Goal: Task Accomplishment & Management: Manage account settings

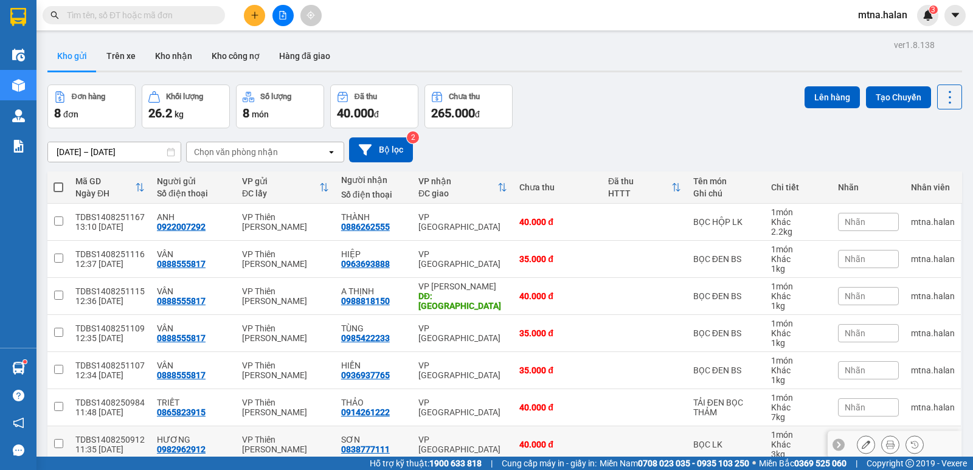
scroll to position [61, 0]
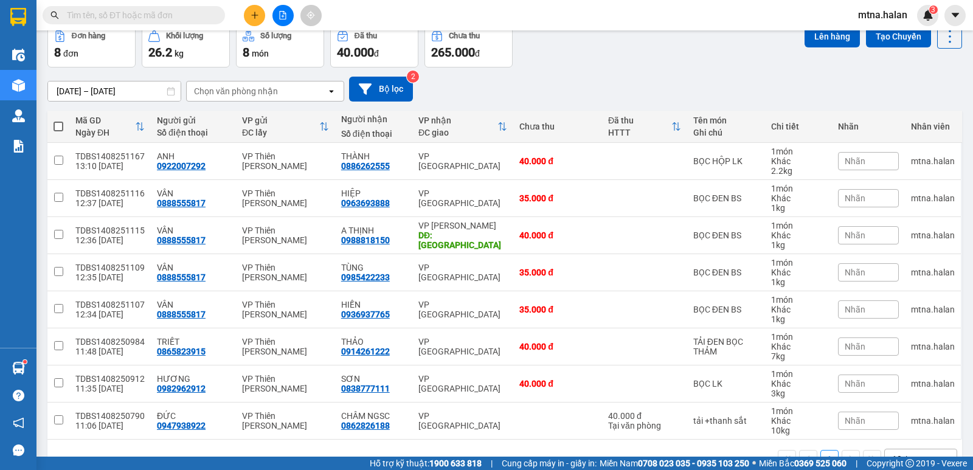
click at [61, 123] on span at bounding box center [58, 127] width 10 height 10
click at [58, 120] on input "checkbox" at bounding box center [58, 120] width 0 height 0
checkbox input "true"
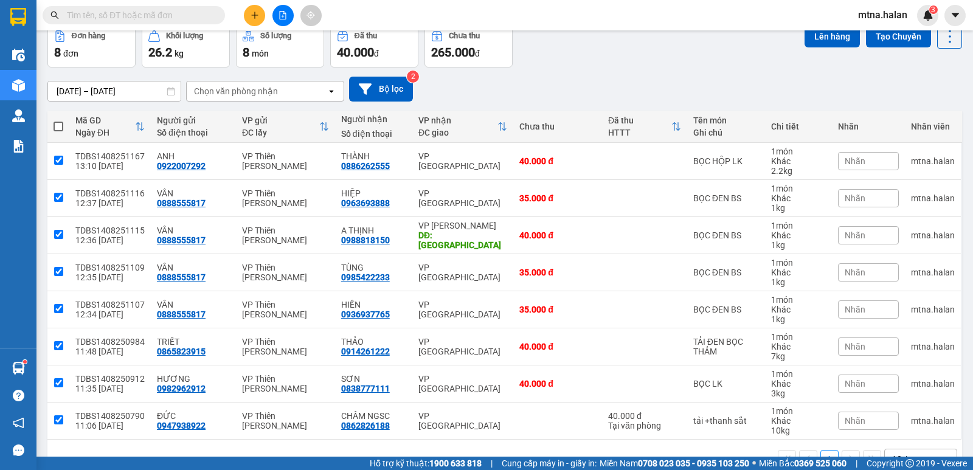
checkbox input "true"
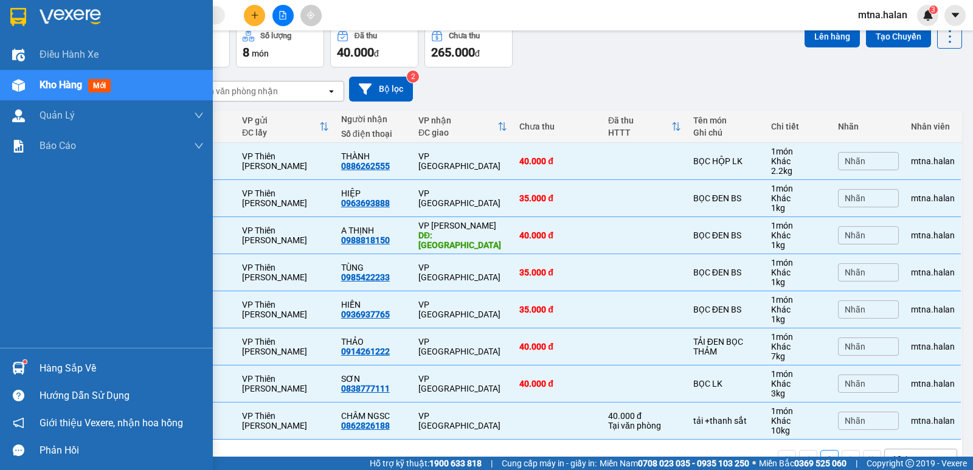
click at [19, 365] on img at bounding box center [18, 368] width 13 height 13
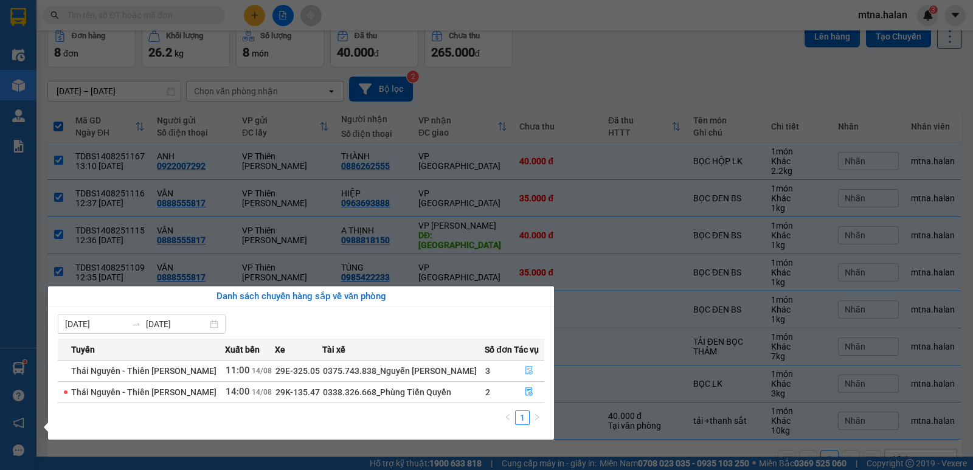
click at [526, 367] on icon "file-done" at bounding box center [529, 370] width 9 height 9
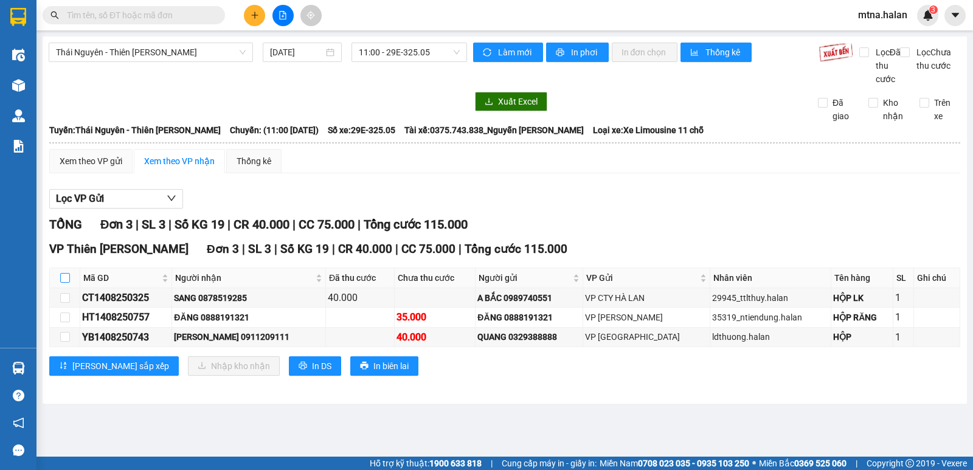
click at [63, 283] on input "checkbox" at bounding box center [65, 278] width 10 height 10
checkbox input "true"
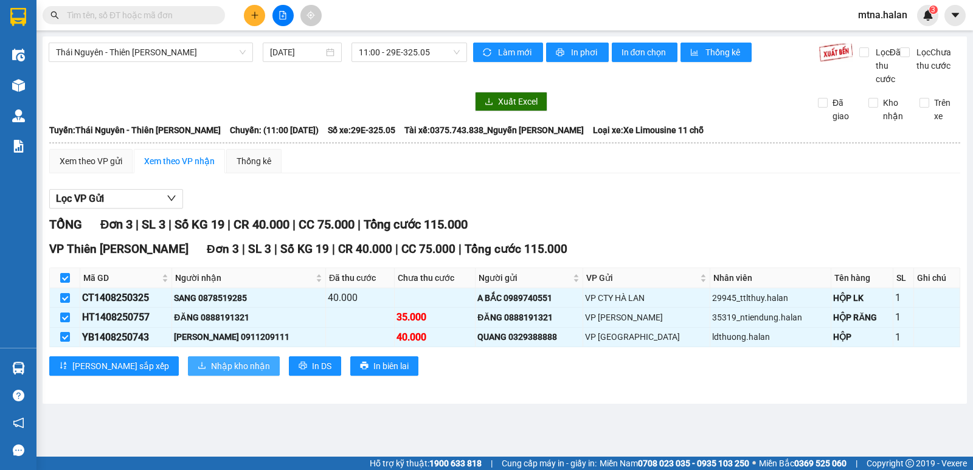
click at [211, 373] on span "Nhập kho nhận" at bounding box center [240, 365] width 59 height 13
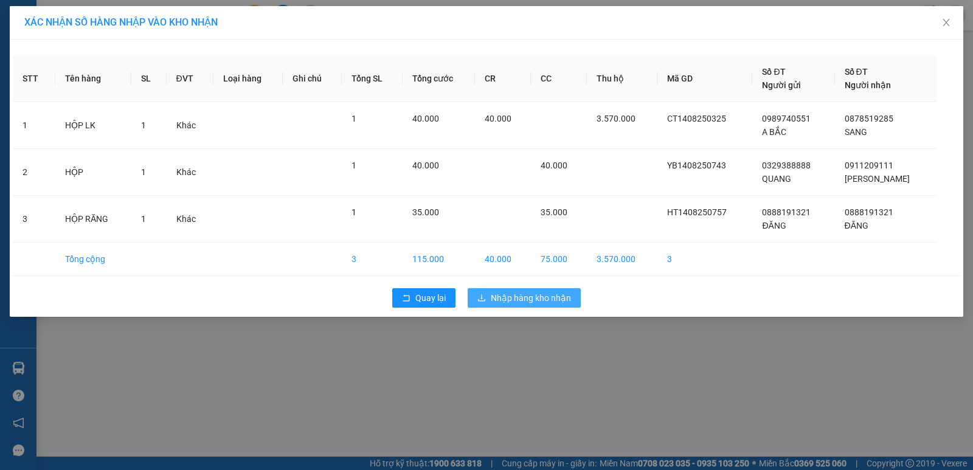
click at [542, 292] on span "Nhập hàng kho nhận" at bounding box center [531, 297] width 80 height 13
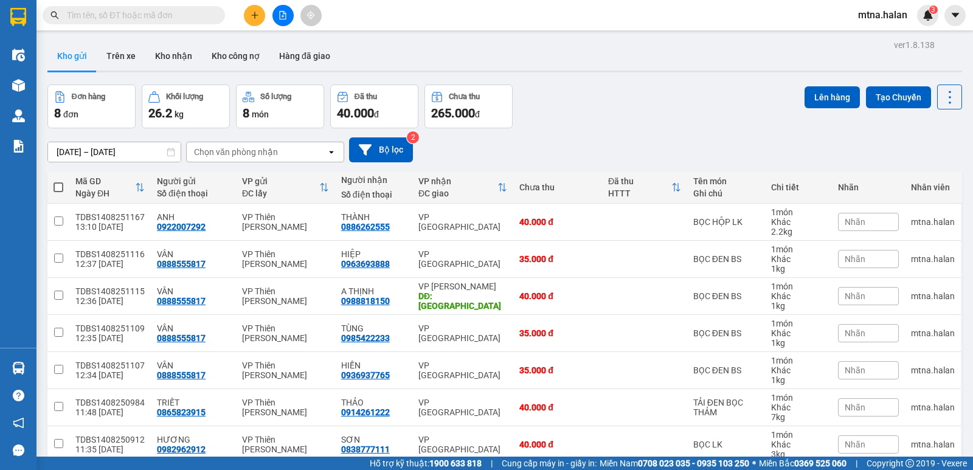
click at [59, 185] on span at bounding box center [58, 187] width 10 height 10
click at [58, 181] on input "checkbox" at bounding box center [58, 181] width 0 height 0
checkbox input "true"
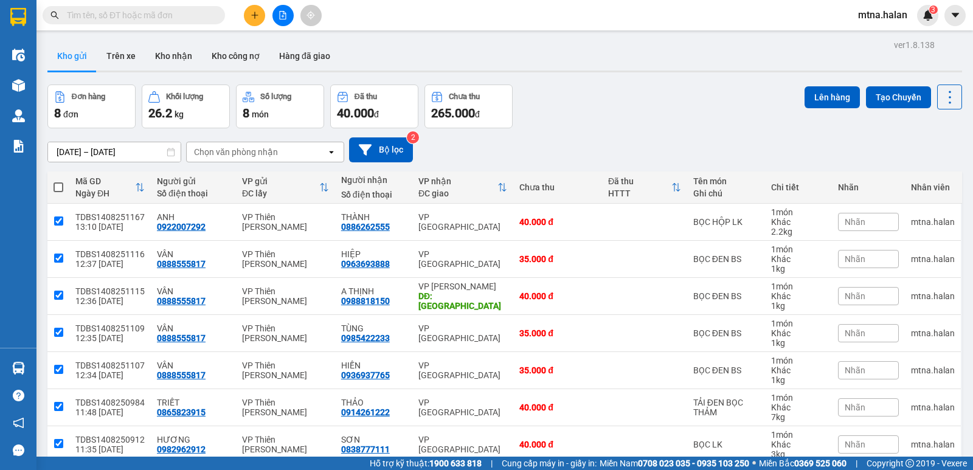
checkbox input "true"
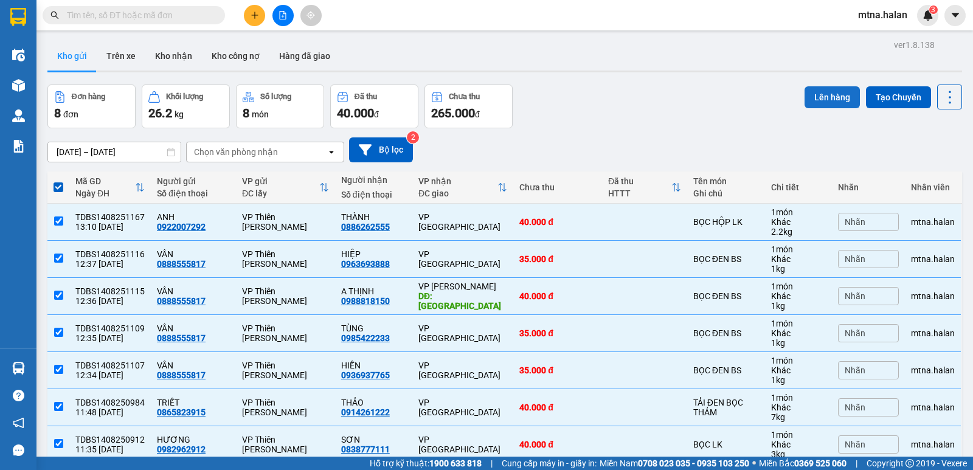
click at [836, 92] on button "Lên hàng" at bounding box center [831, 97] width 55 height 22
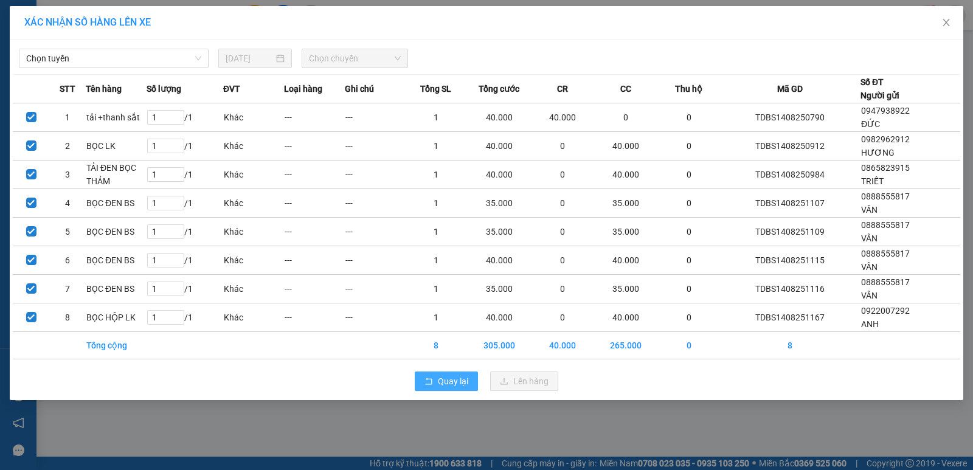
click at [455, 382] on span "Quay lại" at bounding box center [453, 380] width 30 height 13
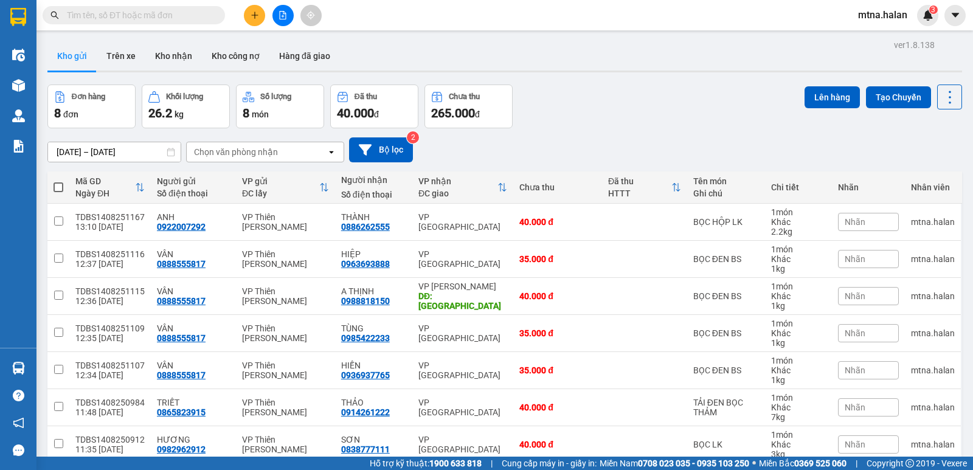
click at [57, 185] on span at bounding box center [58, 187] width 10 height 10
click at [58, 181] on input "checkbox" at bounding box center [58, 181] width 0 height 0
checkbox input "true"
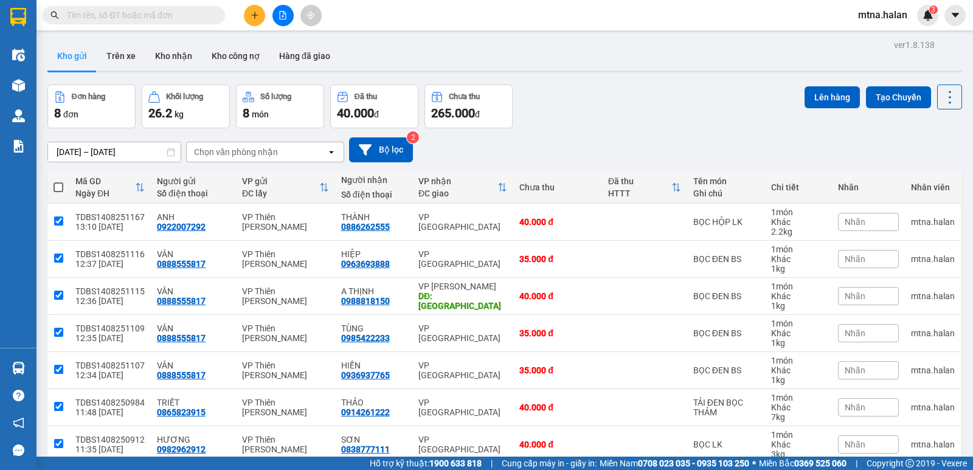
checkbox input "true"
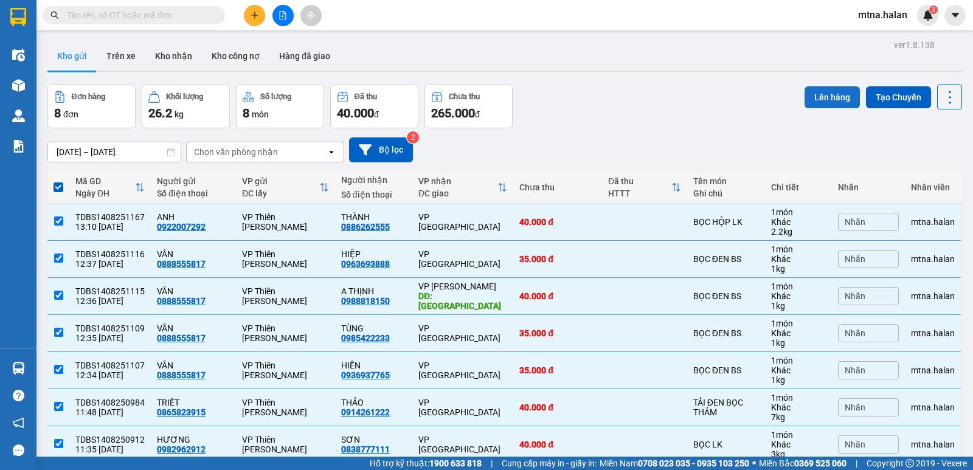
click at [821, 102] on button "Lên hàng" at bounding box center [831, 97] width 55 height 22
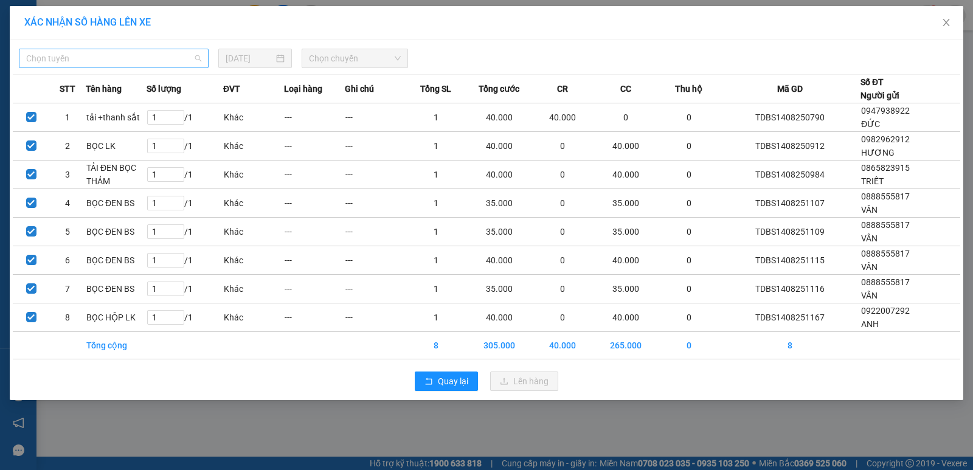
click at [106, 50] on span "Chọn tuyến" at bounding box center [113, 58] width 175 height 18
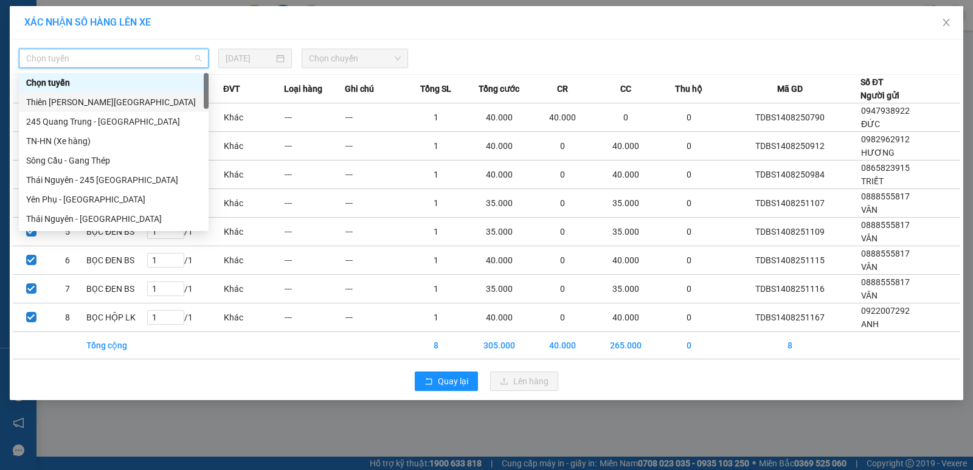
click at [95, 100] on div "Thiên [PERSON_NAME][GEOGRAPHIC_DATA]" at bounding box center [113, 101] width 175 height 13
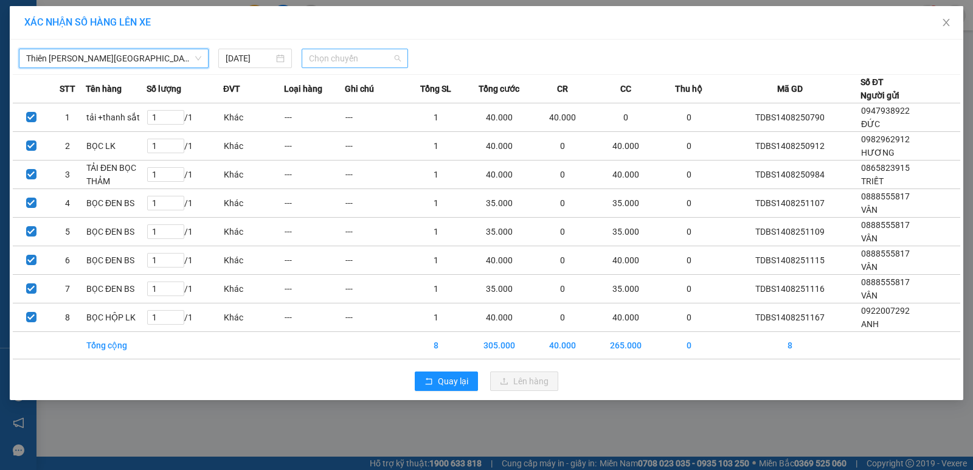
click at [365, 62] on span "Chọn chuyến" at bounding box center [355, 58] width 92 height 18
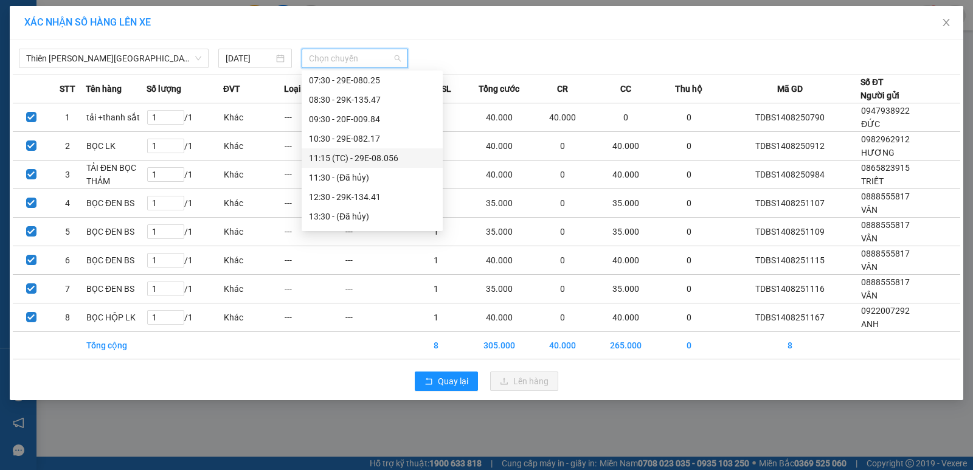
scroll to position [122, 0]
click at [369, 176] on div "14:15 (TC) - 29E-325.05" at bounding box center [372, 174] width 126 height 13
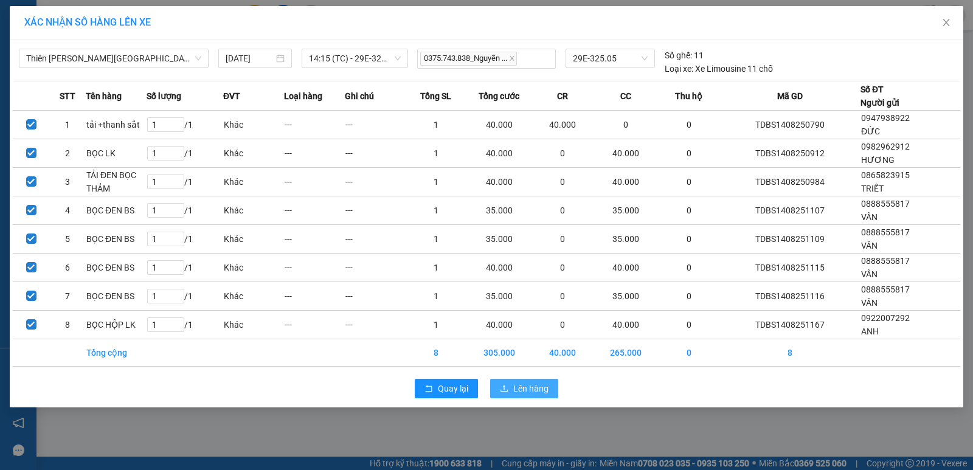
click at [530, 381] on button "Lên hàng" at bounding box center [524, 388] width 68 height 19
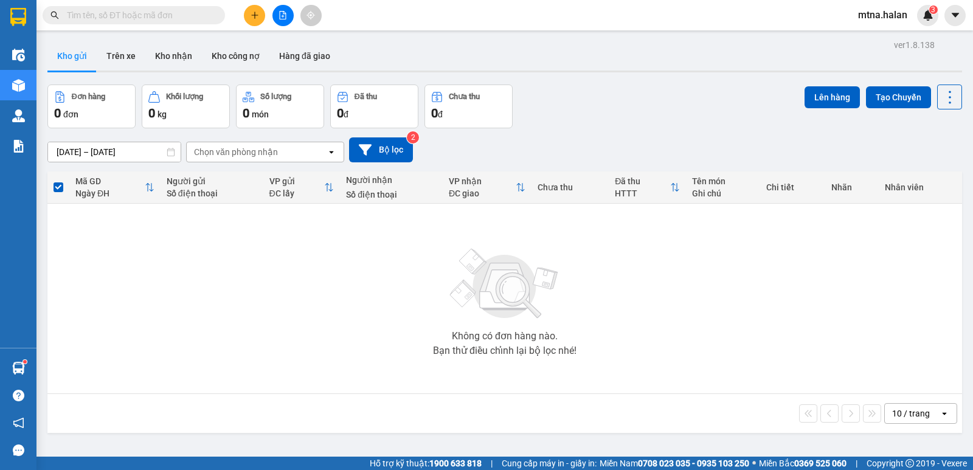
click at [187, 9] on input "text" at bounding box center [138, 15] width 143 height 13
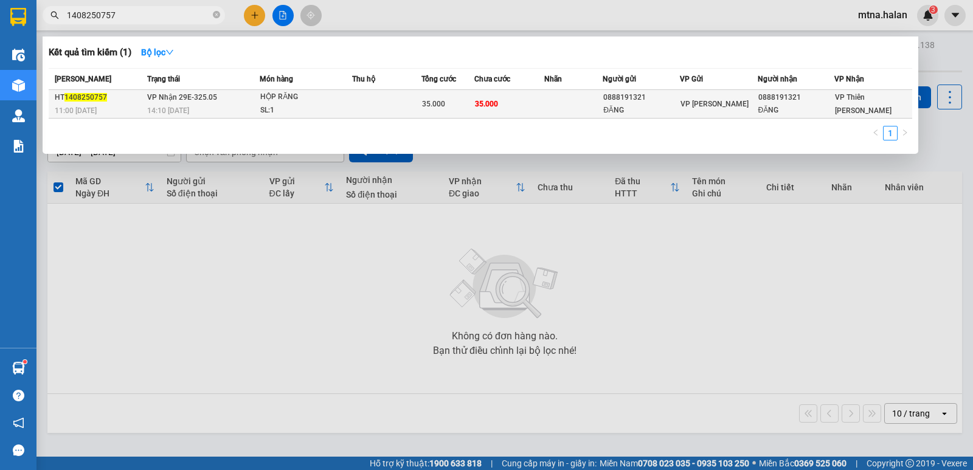
type input "1408250757"
click at [544, 102] on td "35.000" at bounding box center [509, 104] width 70 height 29
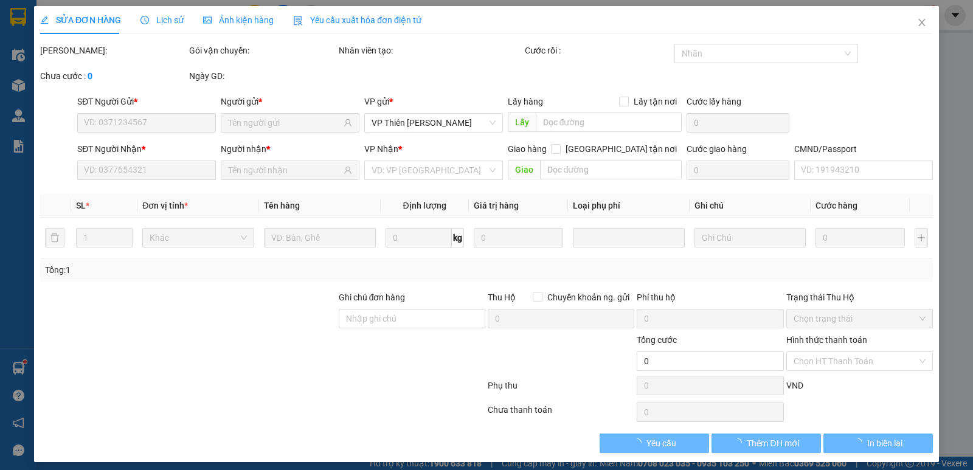
type input "0888191321"
type input "ĐĂNG"
type input "0888191321"
type input "ĐĂNG"
type input "35.000"
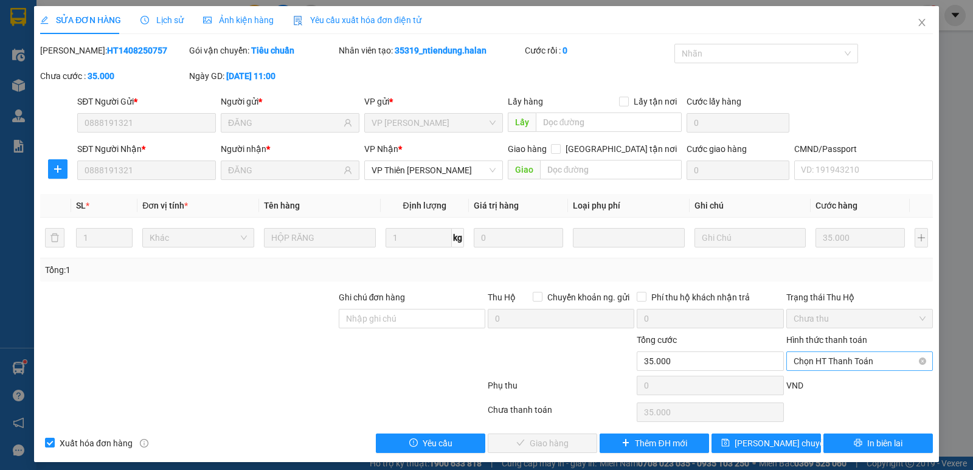
click at [836, 365] on span "Chọn HT Thanh Toán" at bounding box center [859, 361] width 132 height 18
click at [820, 262] on div "Tại văn phòng" at bounding box center [851, 258] width 131 height 13
type input "0"
click at [546, 432] on div "Total Paid Fee 0 Total UnPaid Fee 35.000 Cash Collection Total Fee Mã ĐH: HT140…" at bounding box center [486, 248] width 892 height 409
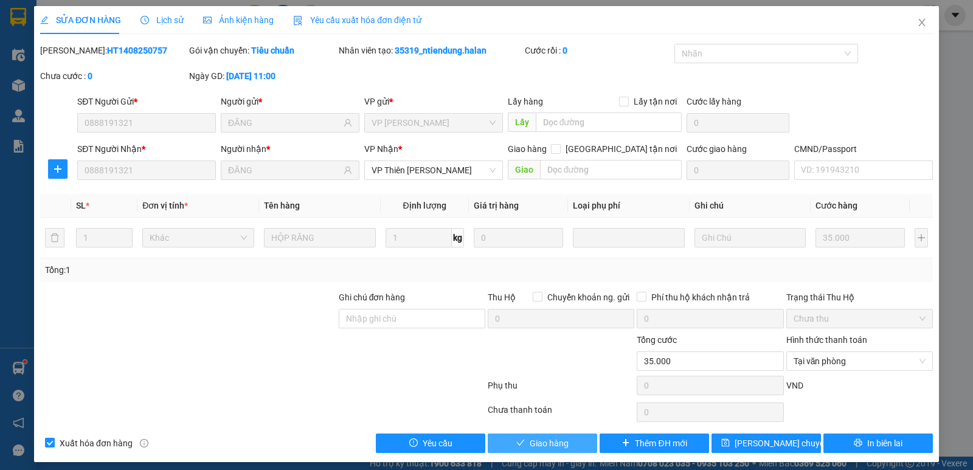
click at [546, 438] on span "Giao hàng" at bounding box center [548, 442] width 39 height 13
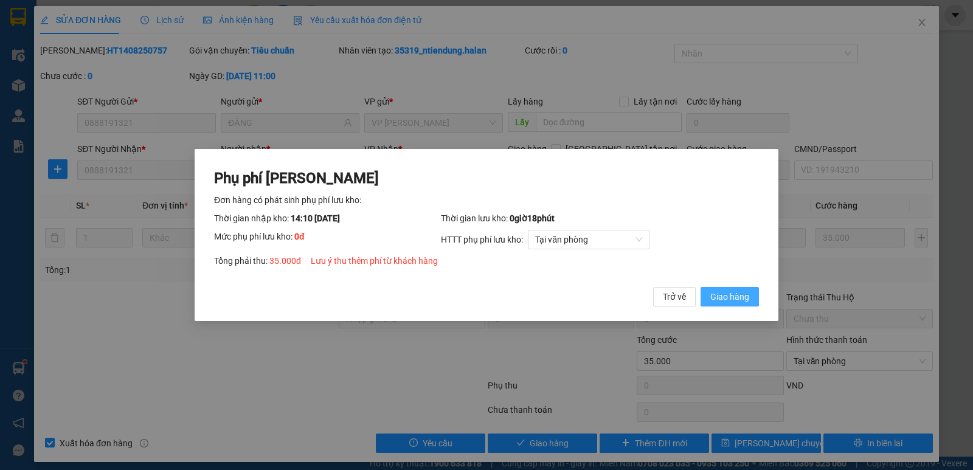
click at [740, 295] on span "Giao hàng" at bounding box center [729, 296] width 39 height 13
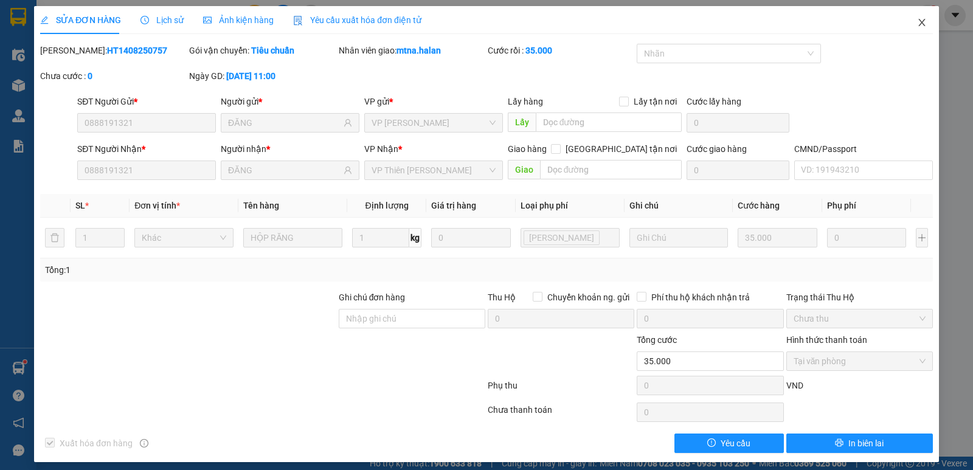
click at [917, 19] on icon "close" at bounding box center [922, 23] width 10 height 10
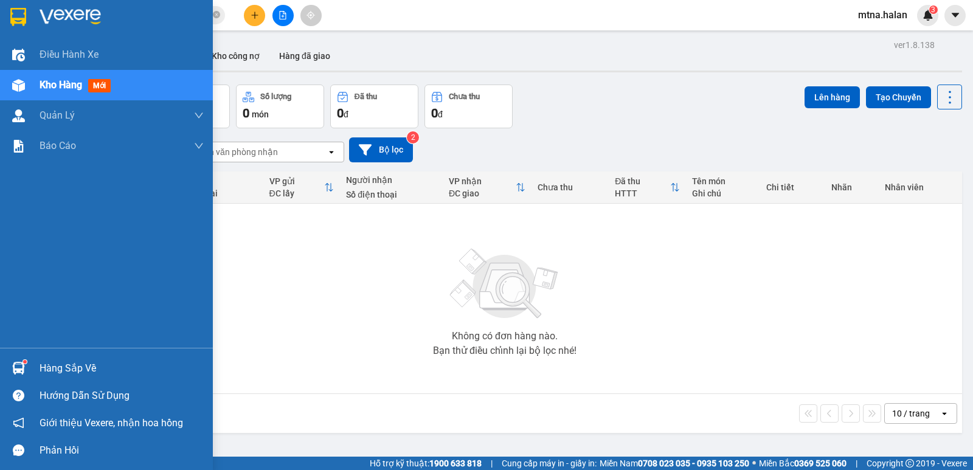
click at [19, 368] on img at bounding box center [18, 368] width 13 height 13
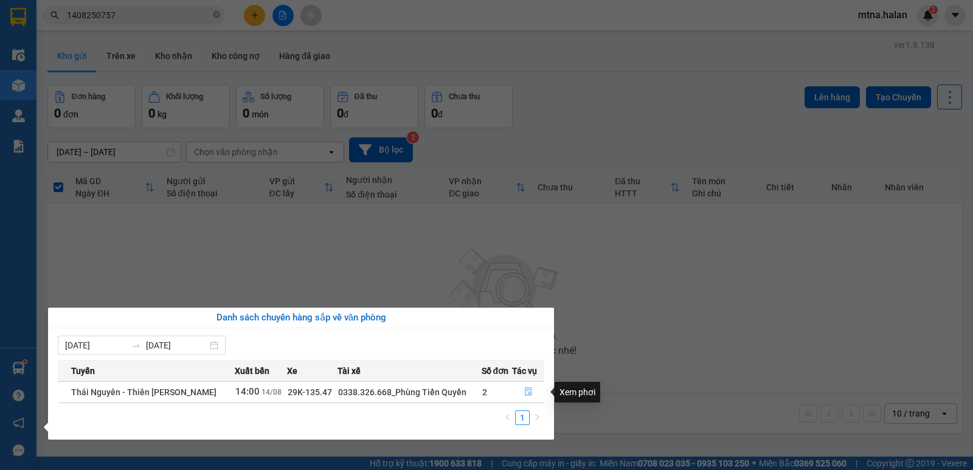
click at [527, 391] on icon "file-done" at bounding box center [528, 392] width 7 height 9
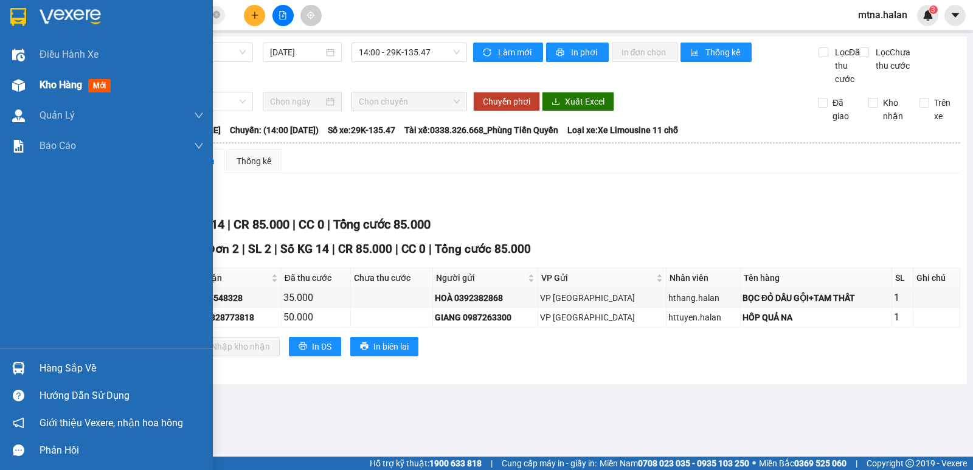
click at [16, 88] on img at bounding box center [18, 85] width 13 height 13
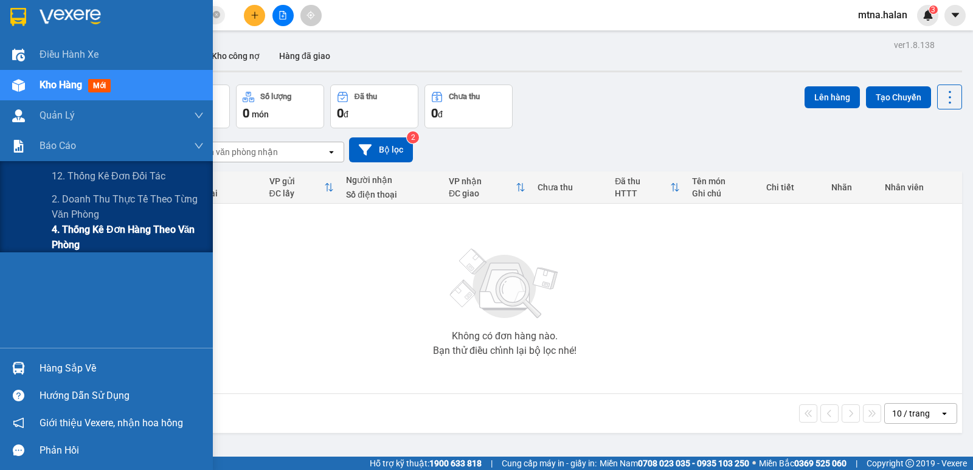
drag, startPoint x: 69, startPoint y: 238, endPoint x: 85, endPoint y: 224, distance: 21.6
click at [69, 238] on span "4. Thống kê đơn hàng theo văn phòng" at bounding box center [128, 237] width 152 height 30
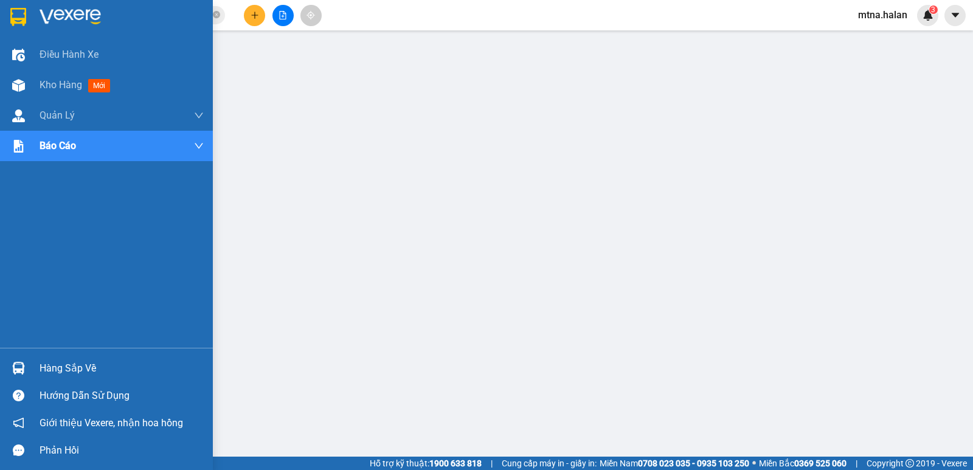
click at [15, 367] on img at bounding box center [18, 368] width 13 height 13
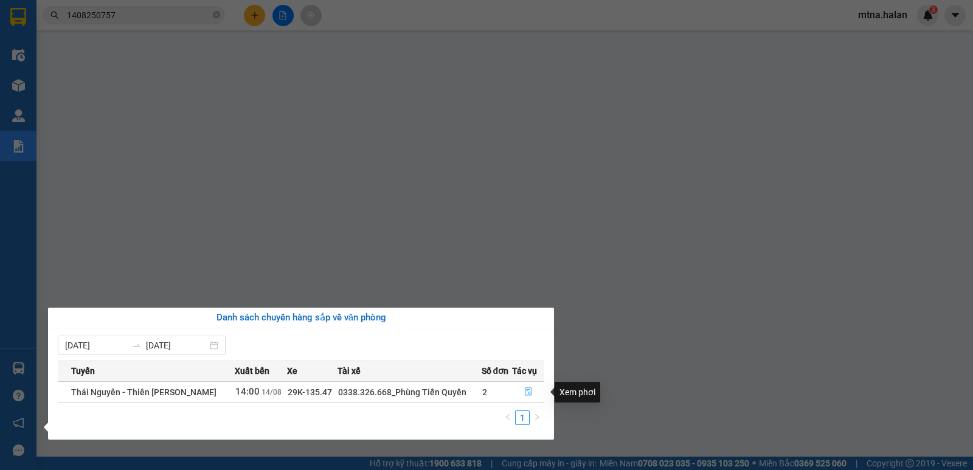
click at [526, 392] on icon "file-done" at bounding box center [528, 391] width 9 height 9
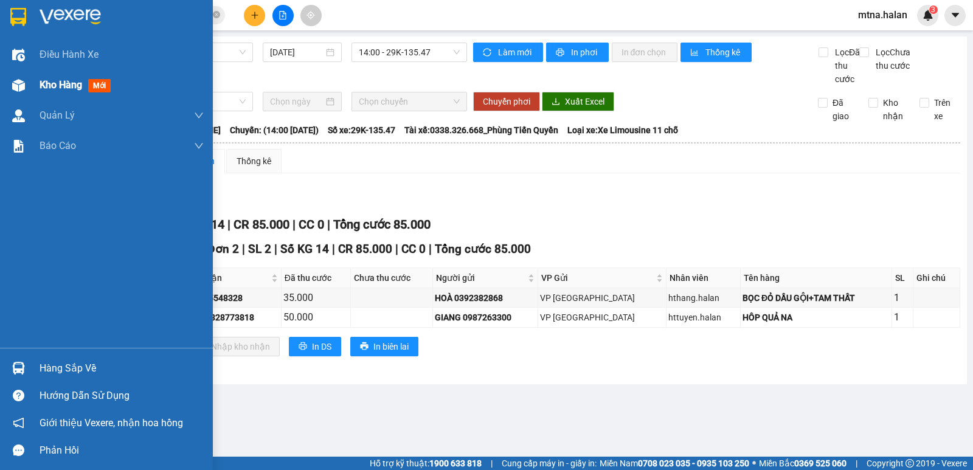
click at [15, 83] on img at bounding box center [18, 85] width 13 height 13
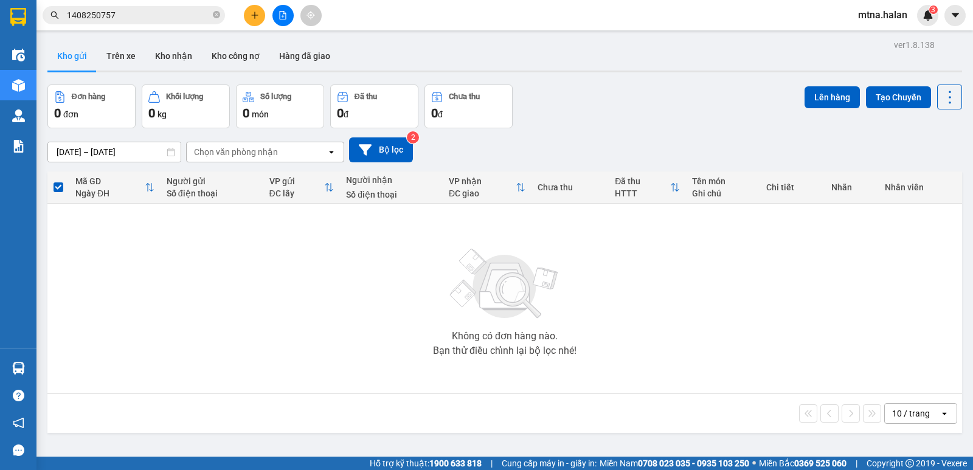
click at [253, 17] on icon "plus" at bounding box center [254, 15] width 9 height 9
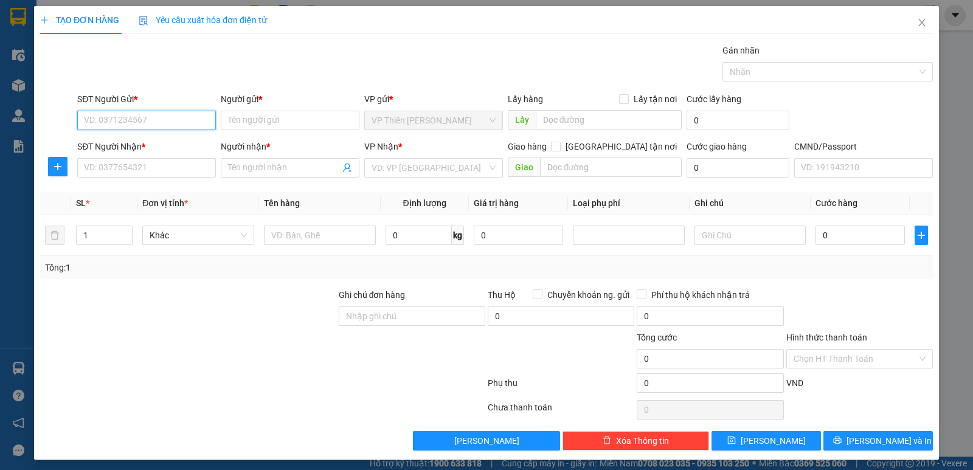
click at [167, 117] on input "SĐT Người Gửi *" at bounding box center [146, 120] width 139 height 19
type input "0976820736"
click at [153, 165] on input "SĐT Người Nhận *" at bounding box center [146, 167] width 139 height 19
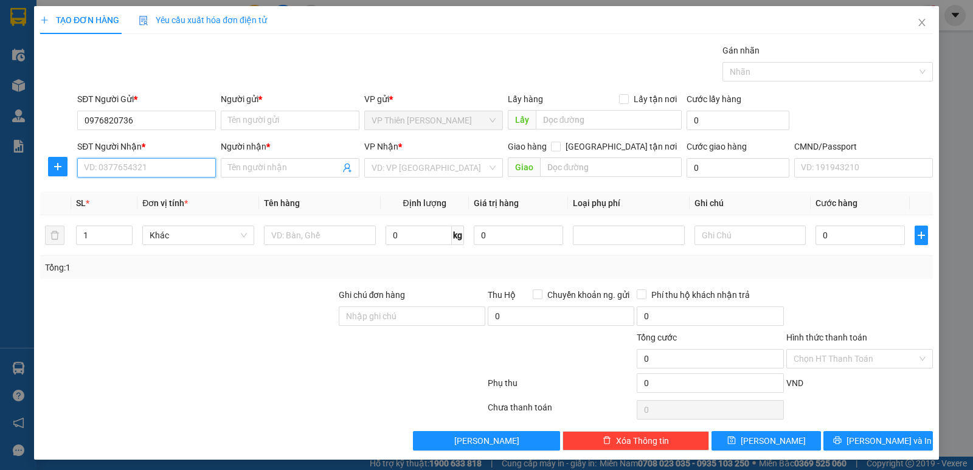
click at [153, 165] on input "SĐT Người Nhận *" at bounding box center [146, 167] width 139 height 19
click at [128, 193] on div "0977758386 - HIẾU" at bounding box center [145, 191] width 123 height 13
type input "0977758386"
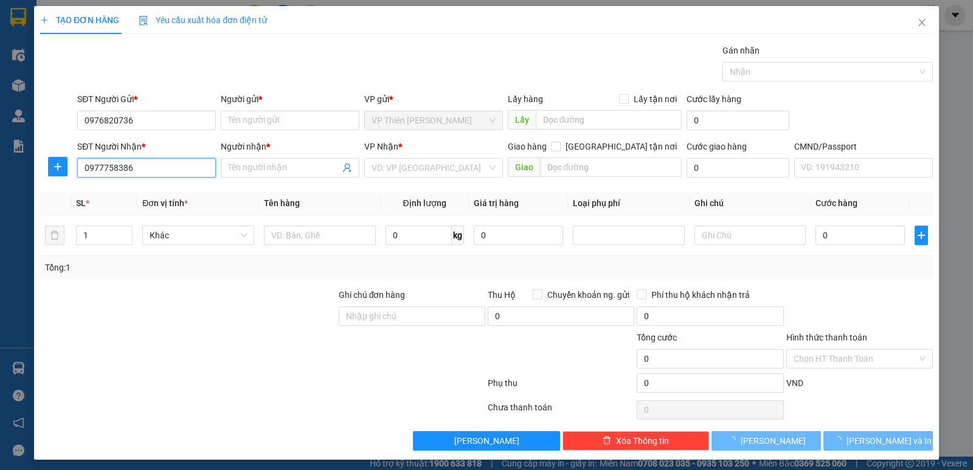
type input "HIẾU"
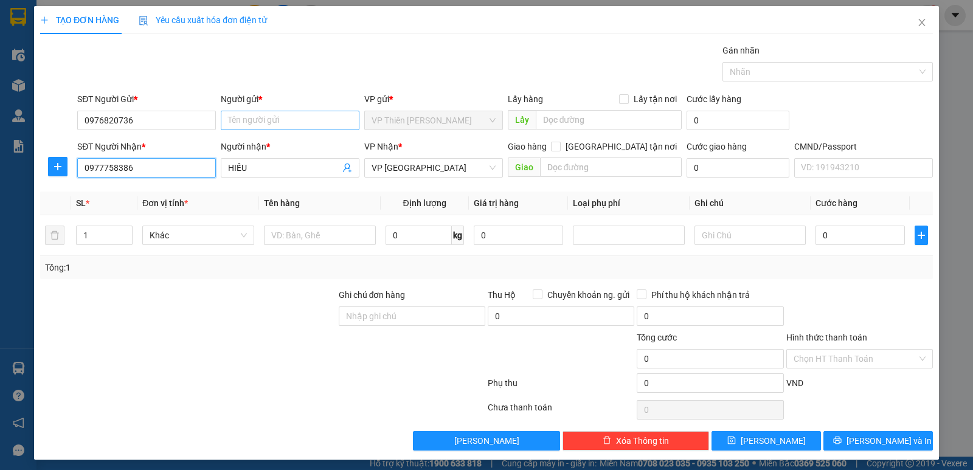
type input "0977758386"
click at [288, 121] on input "Người gửi *" at bounding box center [290, 120] width 139 height 19
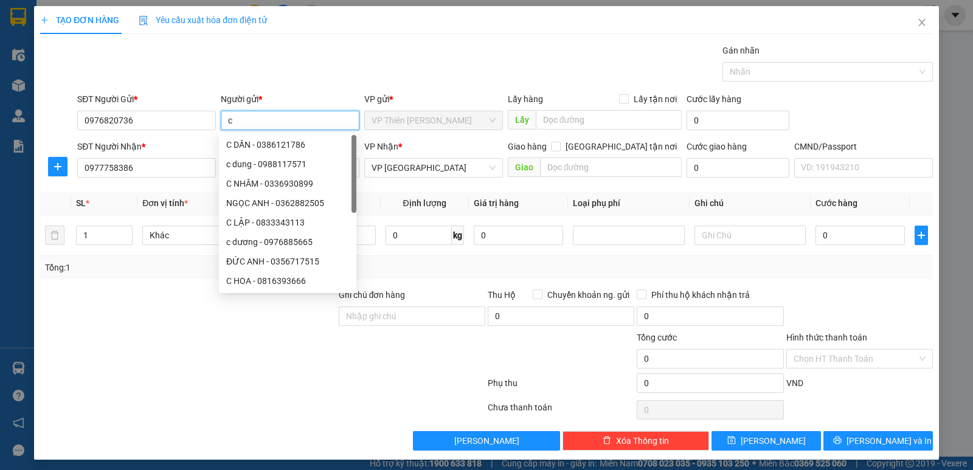
type input "c"
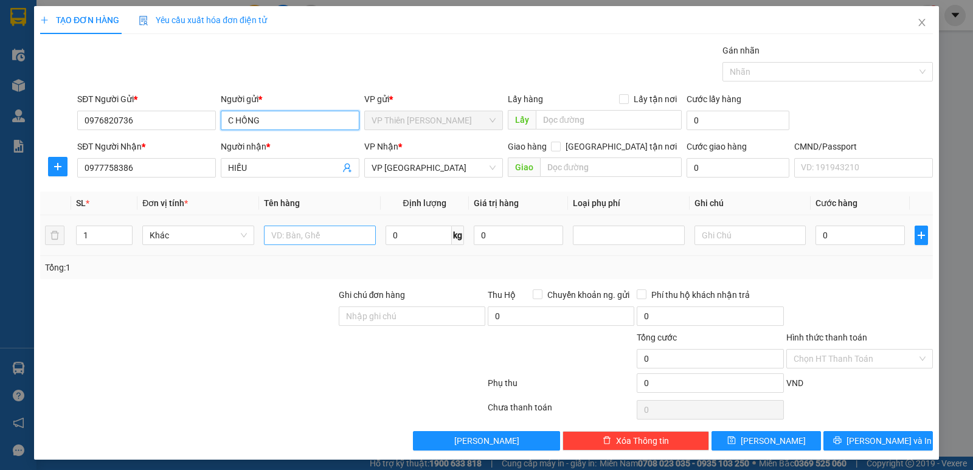
type input "C HỒNG"
click at [339, 236] on input "text" at bounding box center [320, 235] width 112 height 19
type input "HỘP PK"
click at [413, 238] on input "0" at bounding box center [418, 235] width 66 height 19
type input "8"
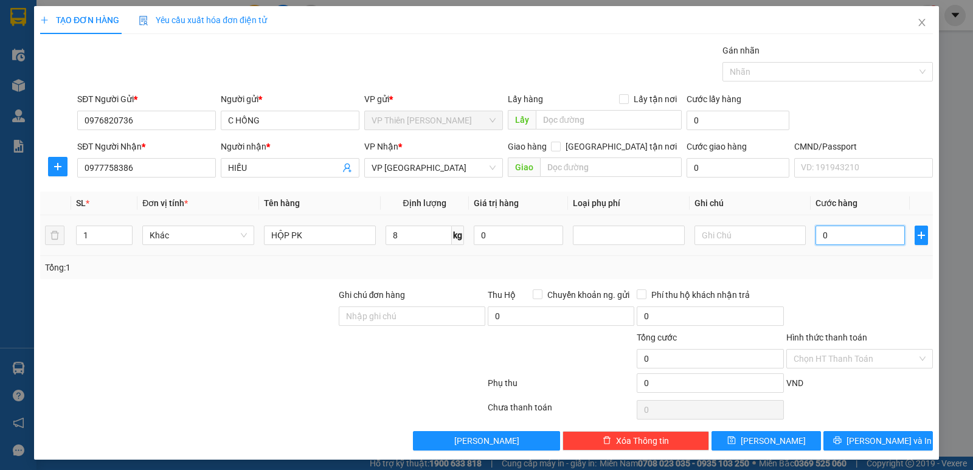
click at [843, 237] on input "0" at bounding box center [859, 235] width 89 height 19
type input "4"
type input "40"
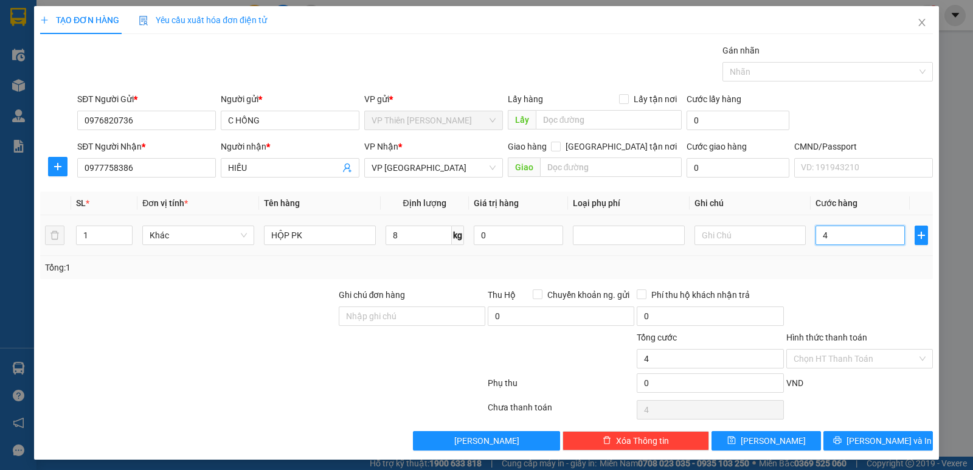
type input "40"
type input "400"
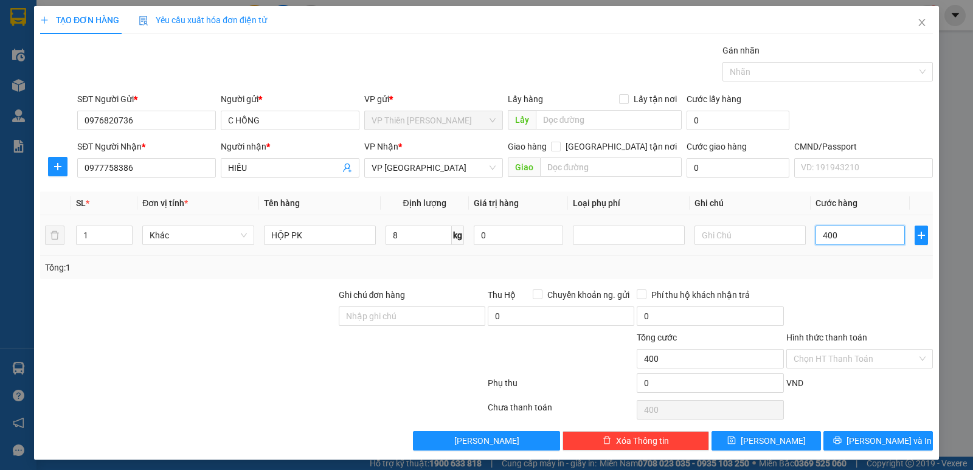
type input "4.000"
type input "40.000"
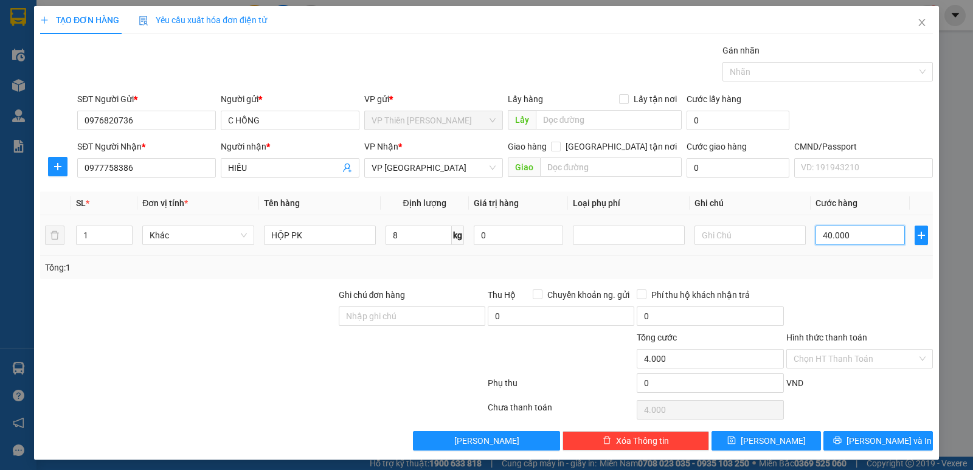
type input "40.000"
click at [886, 441] on span "[PERSON_NAME] và In" at bounding box center [888, 440] width 85 height 13
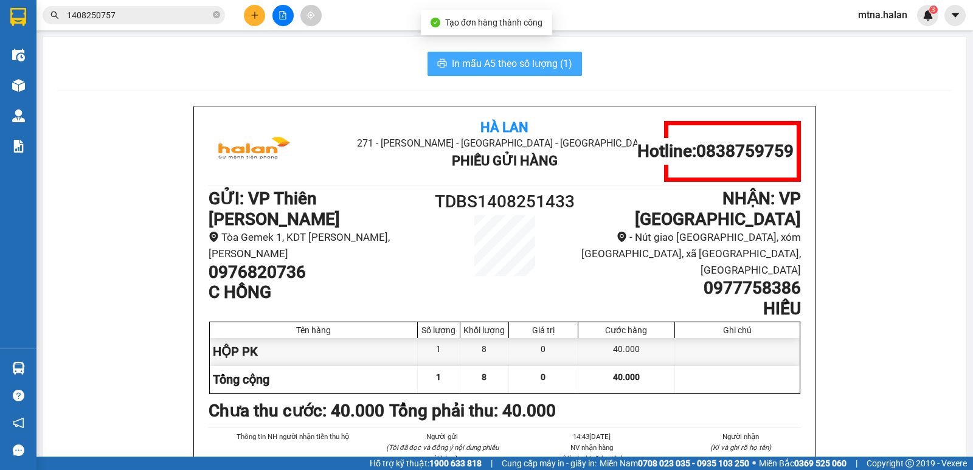
click at [482, 68] on span "In mẫu A5 theo số lượng (1)" at bounding box center [512, 63] width 120 height 15
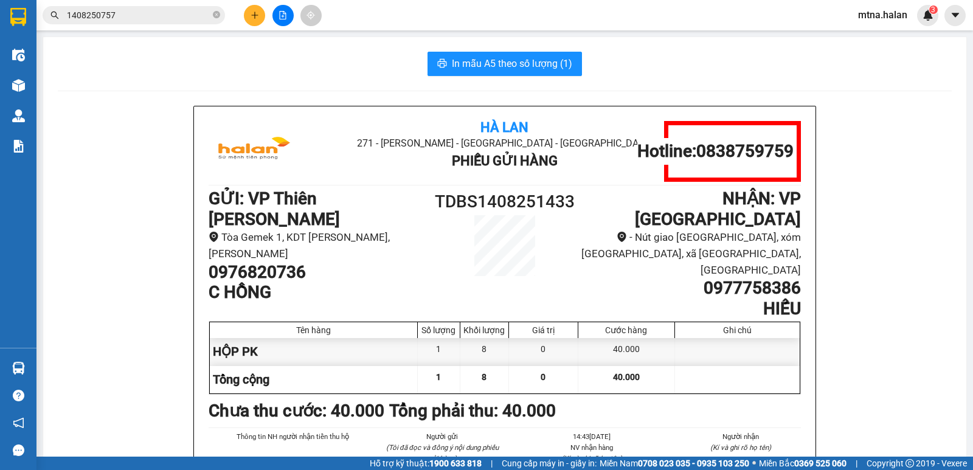
click at [258, 11] on icon "plus" at bounding box center [254, 15] width 9 height 9
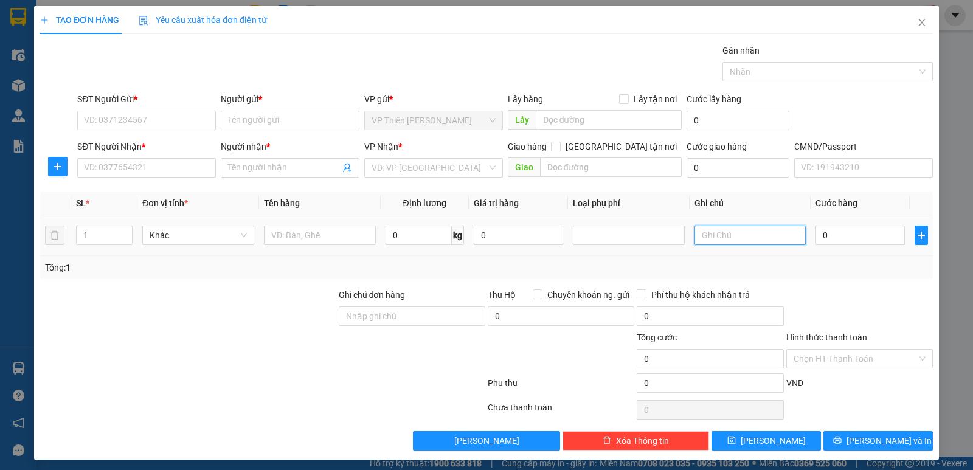
click at [734, 231] on input "text" at bounding box center [750, 235] width 112 height 19
type input "21*2 ,24"
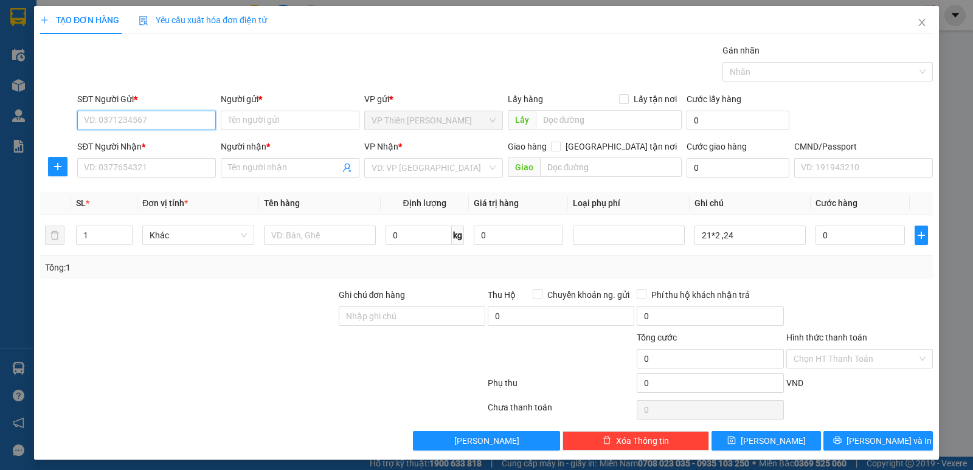
click at [164, 124] on input "SĐT Người Gửi *" at bounding box center [146, 120] width 139 height 19
type input "0825401978"
click at [141, 141] on div "0825401978 - ĐẠT" at bounding box center [145, 144] width 123 height 13
type input "ĐẠT"
type input "0825401978"
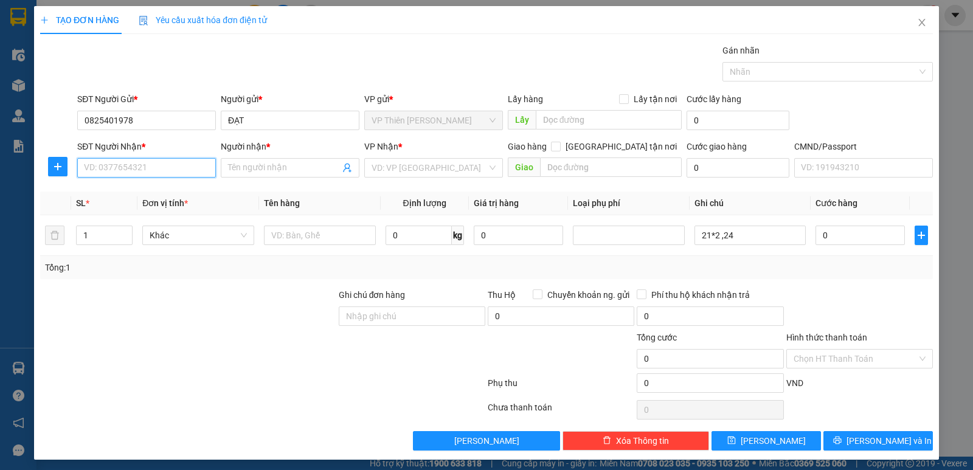
click at [147, 169] on input "SĐT Người Nhận *" at bounding box center [146, 167] width 139 height 19
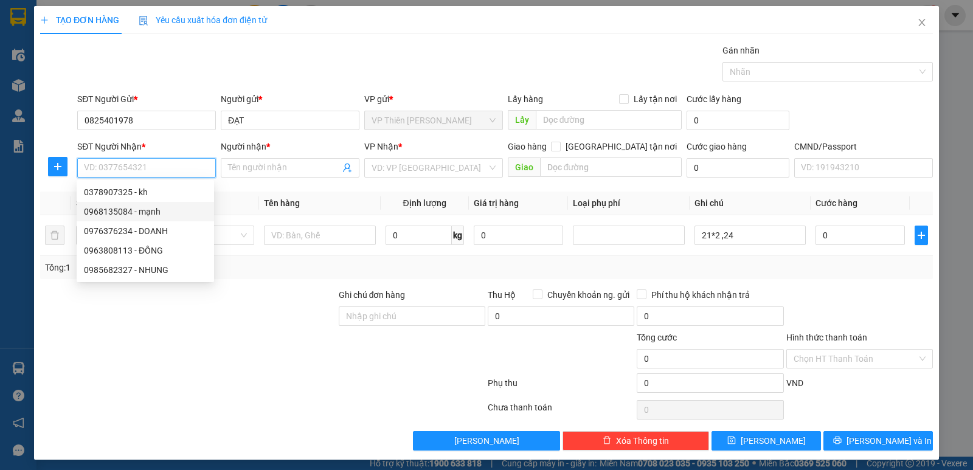
click at [143, 213] on div "0968135084 - mạnh" at bounding box center [145, 211] width 123 height 13
type input "0968135084"
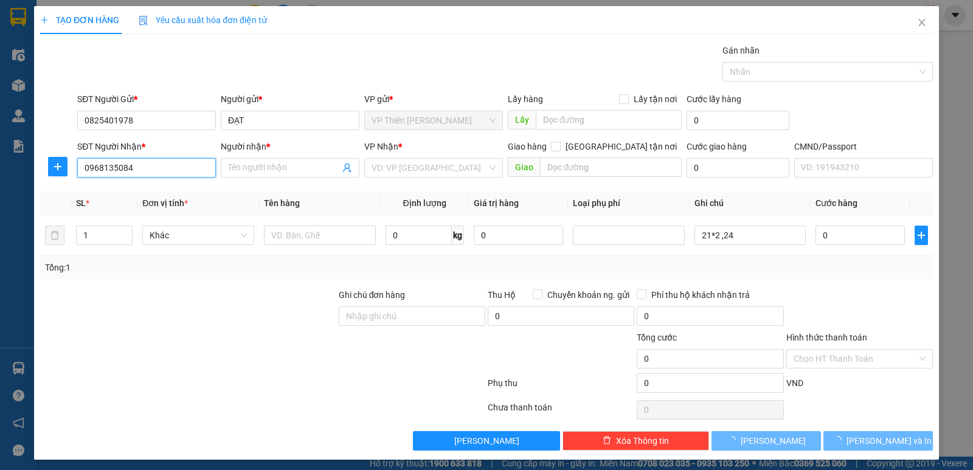
type input "mạnh"
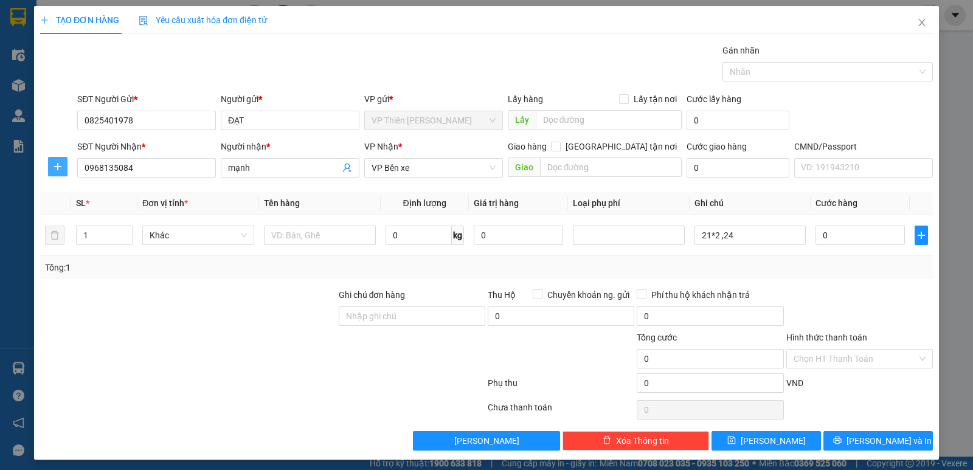
click at [57, 167] on icon "plus" at bounding box center [57, 166] width 7 height 1
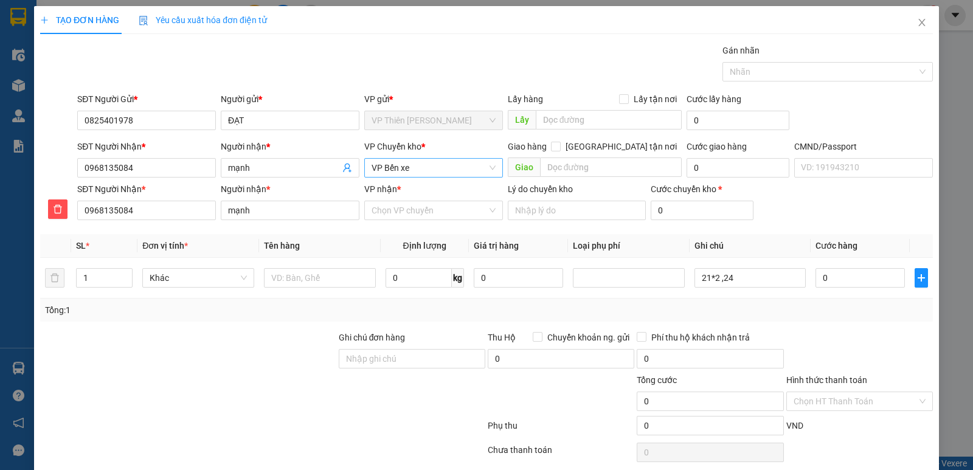
click at [413, 171] on span "VP Bến xe" at bounding box center [433, 168] width 124 height 18
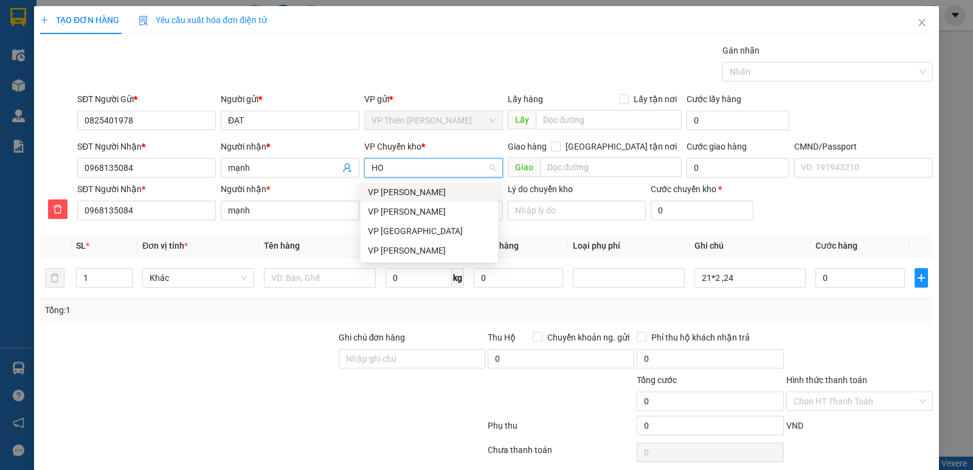
type input "HOA"
click at [407, 229] on div "VP [PERSON_NAME]" at bounding box center [429, 230] width 123 height 13
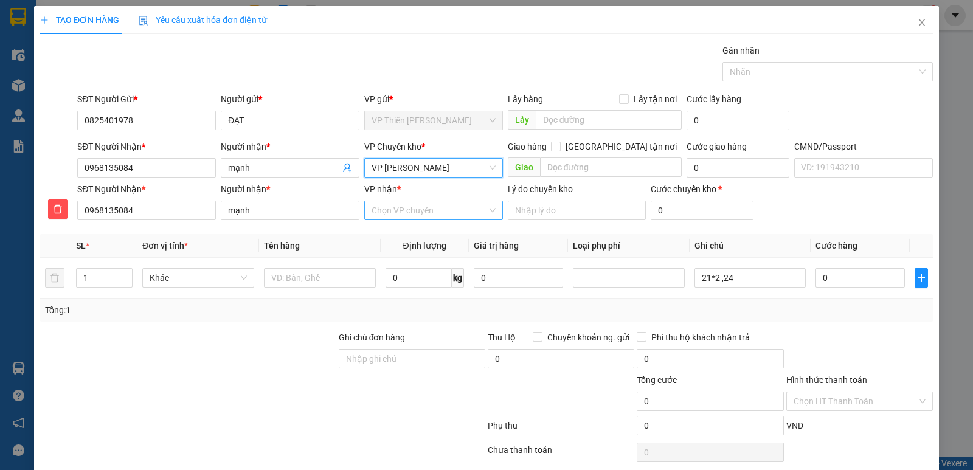
click at [440, 215] on input "VP nhận *" at bounding box center [428, 210] width 115 height 18
type input "BEN"
click at [386, 235] on div "VP Bến xe" at bounding box center [429, 234] width 123 height 13
click at [85, 276] on input "1" at bounding box center [104, 278] width 55 height 18
click at [97, 276] on input "1" at bounding box center [104, 278] width 55 height 18
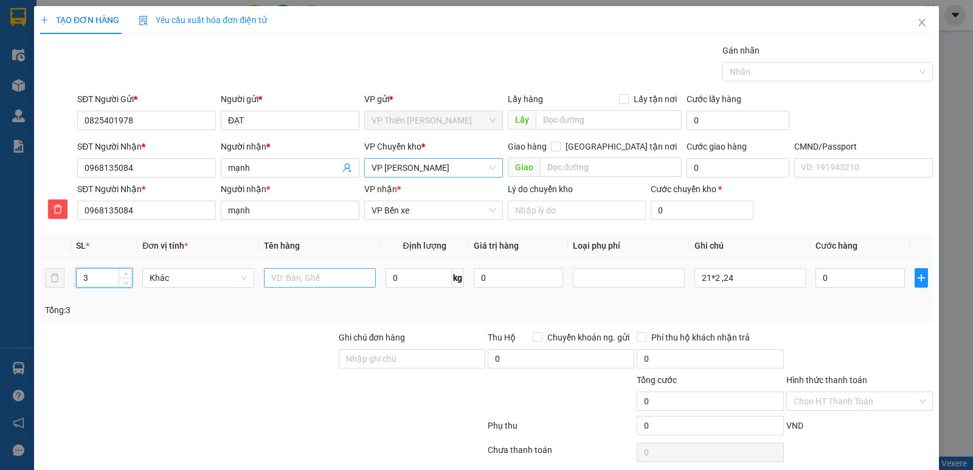
type input "3"
click at [344, 277] on input "text" at bounding box center [320, 277] width 112 height 19
type input "HỘP PT+TẢI TRẮNG LƯỚI"
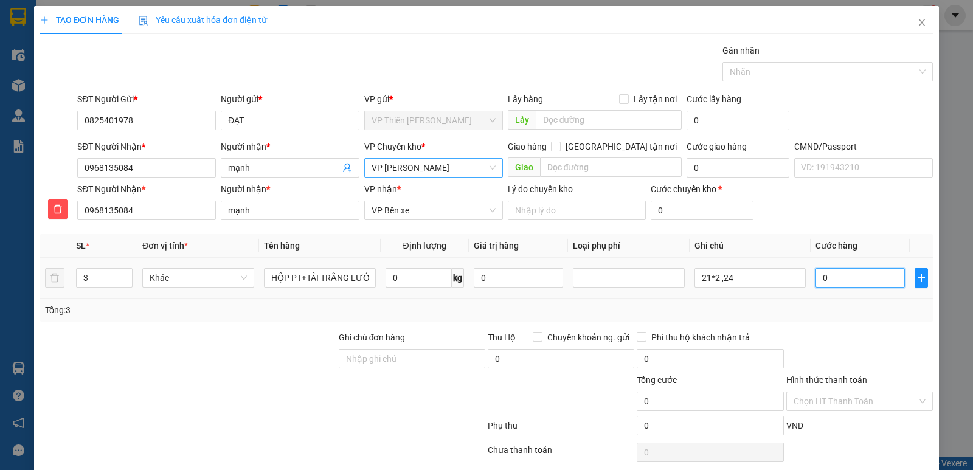
click at [836, 277] on input "0" at bounding box center [859, 277] width 89 height 19
click at [839, 275] on input "0" at bounding box center [859, 277] width 89 height 19
click at [840, 276] on input "0" at bounding box center [859, 277] width 89 height 19
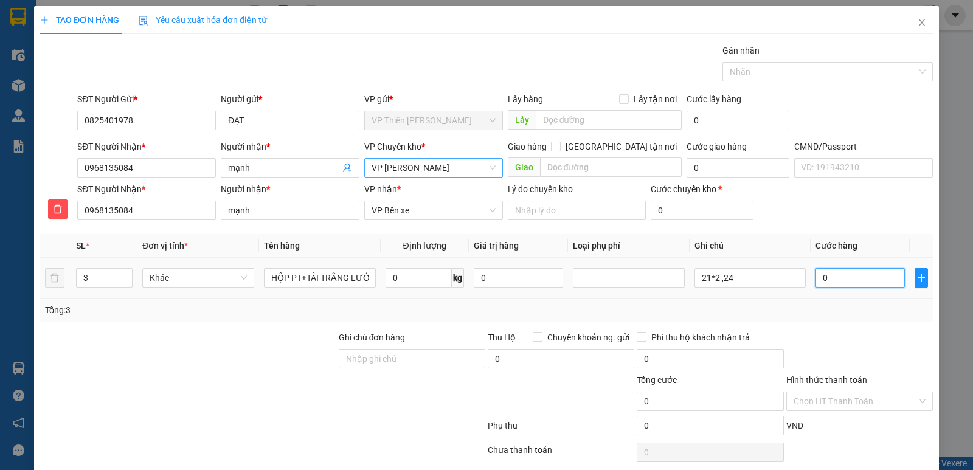
click at [840, 276] on input "0" at bounding box center [859, 277] width 89 height 19
type input "1"
type input "16"
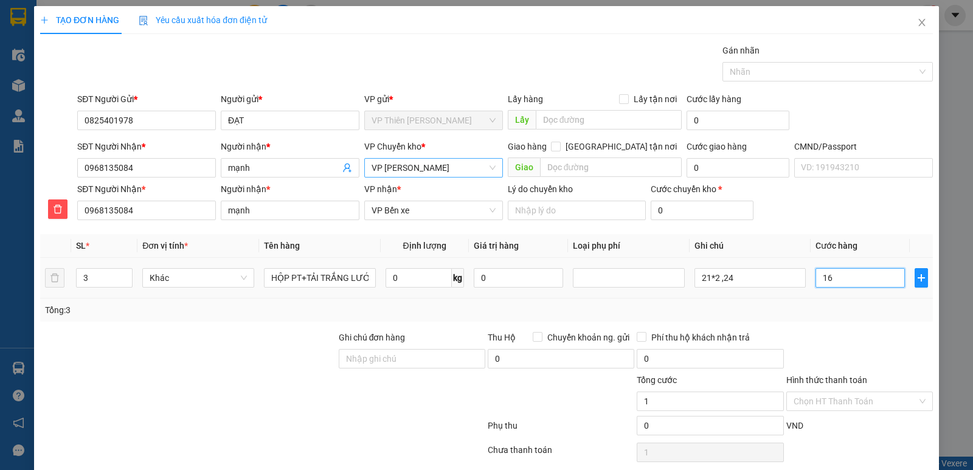
type input "16"
type input "165"
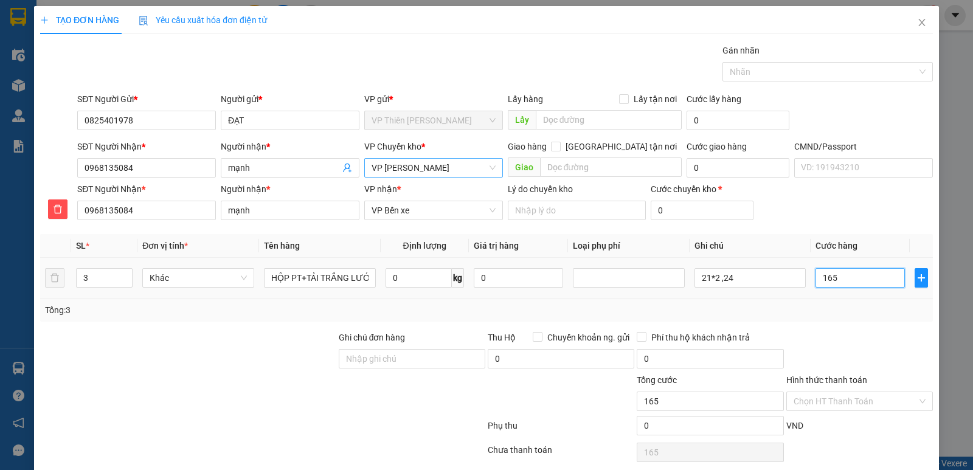
type input "1.650"
type input "16.500"
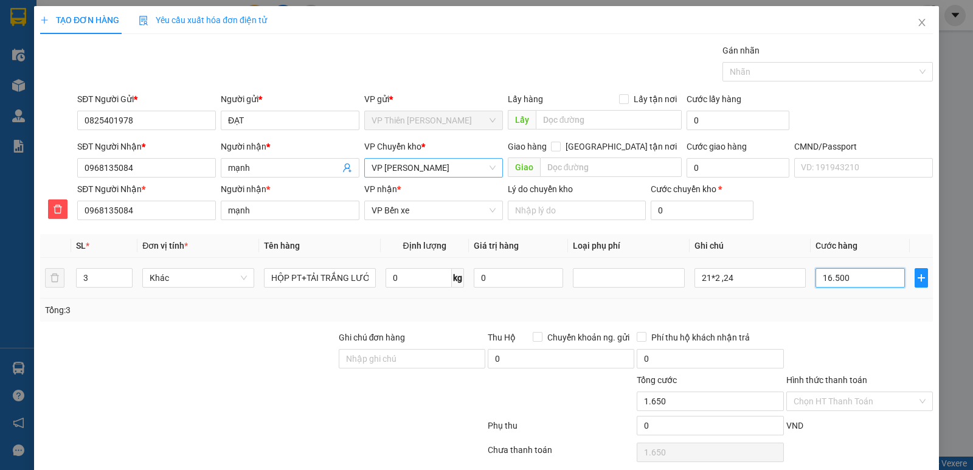
type input "16.500"
type input "165.000"
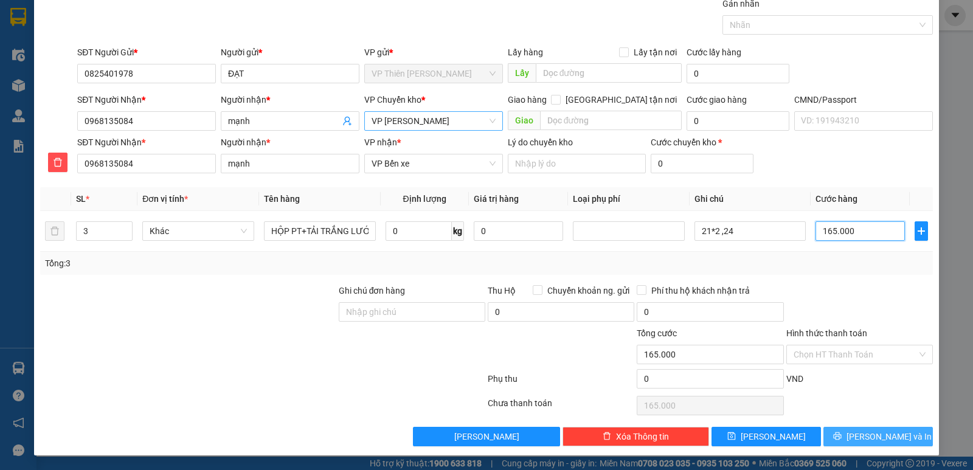
type input "165.000"
click at [869, 436] on span "[PERSON_NAME] và In" at bounding box center [888, 436] width 85 height 13
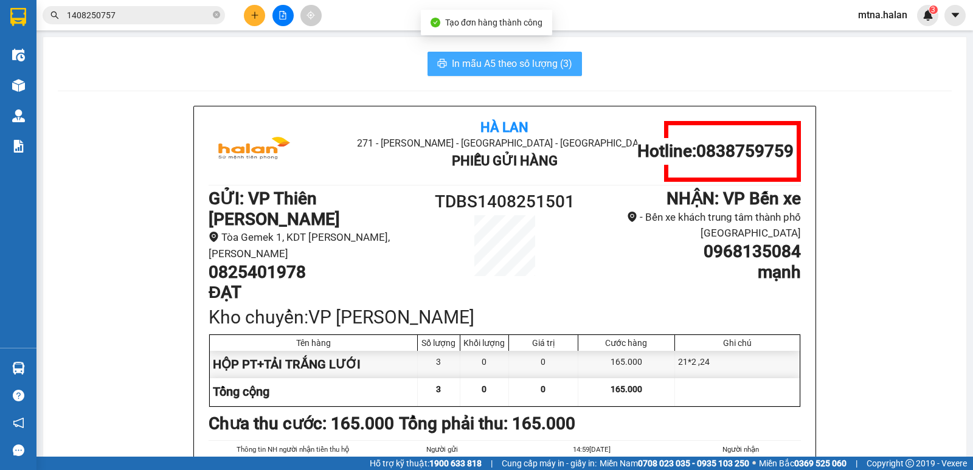
click at [502, 64] on span "In mẫu A5 theo số lượng (3)" at bounding box center [512, 63] width 120 height 15
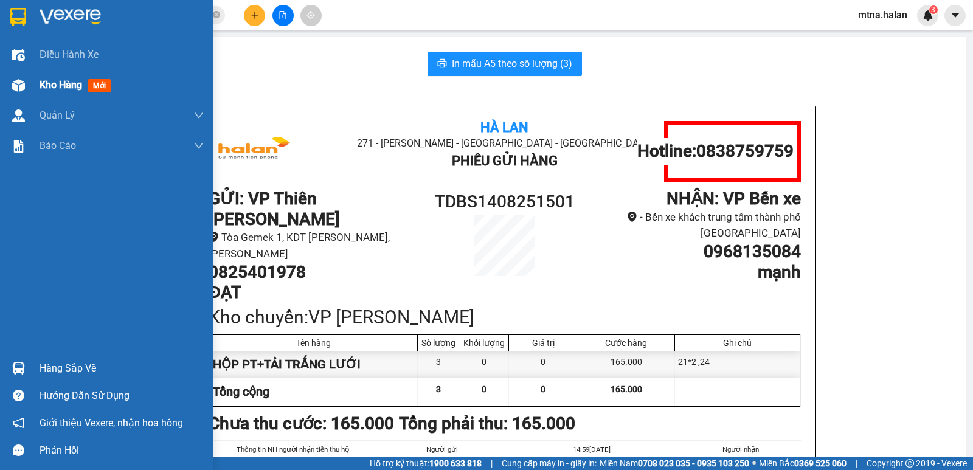
click at [20, 84] on img at bounding box center [18, 85] width 13 height 13
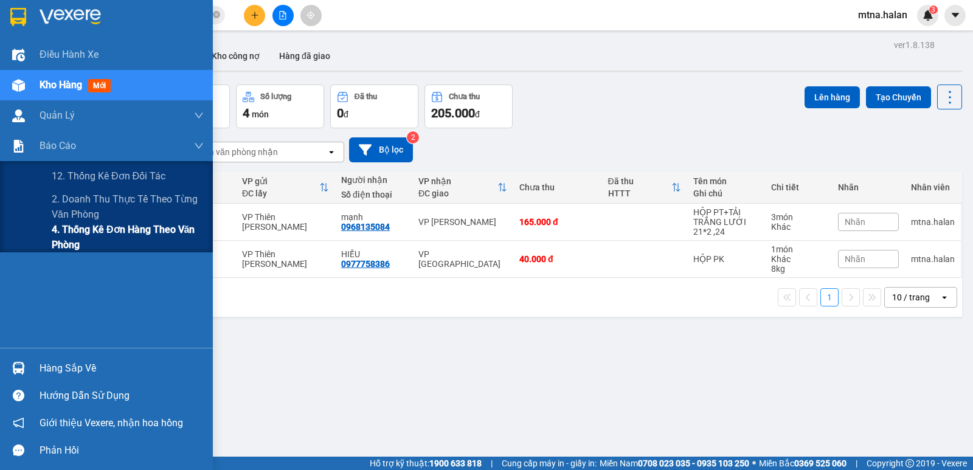
click at [67, 236] on span "4. Thống kê đơn hàng theo văn phòng" at bounding box center [128, 237] width 152 height 30
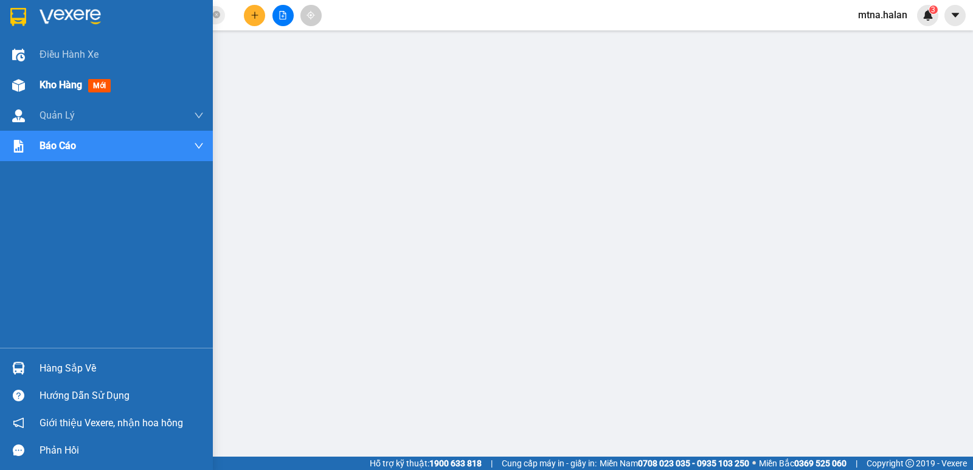
click at [22, 89] on img at bounding box center [18, 85] width 13 height 13
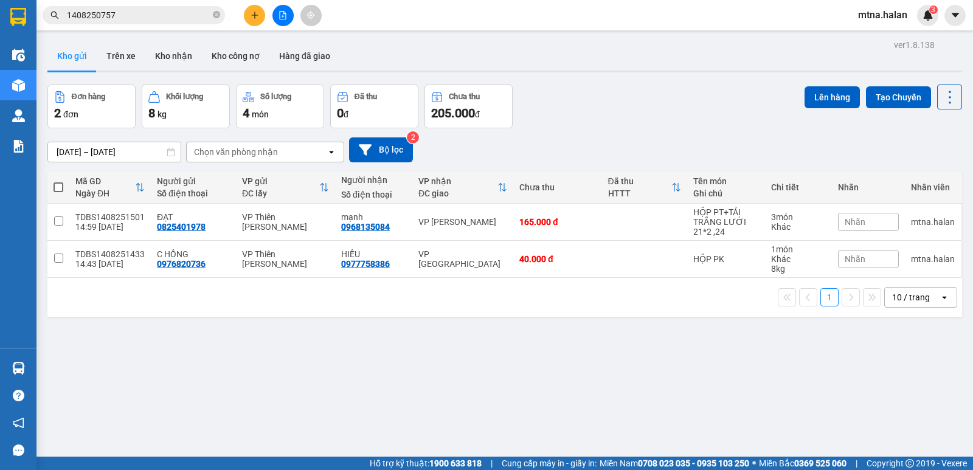
click at [59, 185] on span at bounding box center [58, 187] width 10 height 10
click at [58, 181] on input "checkbox" at bounding box center [58, 181] width 0 height 0
checkbox input "true"
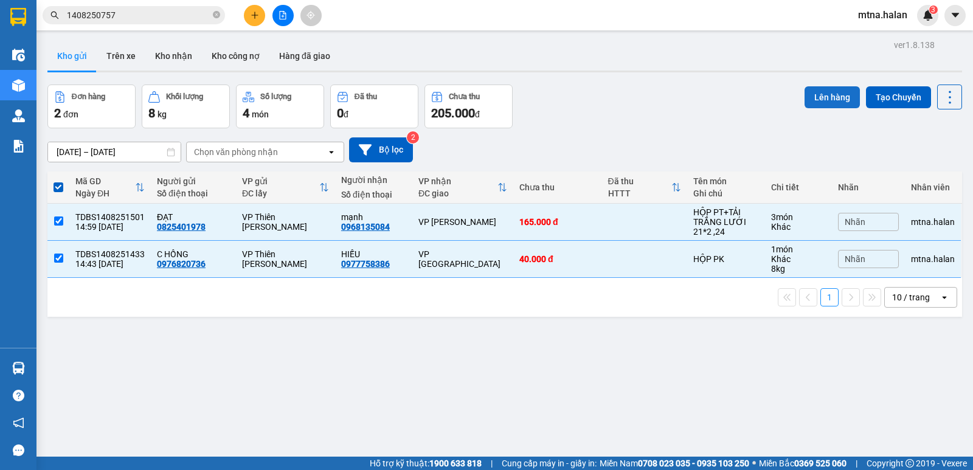
click at [817, 92] on button "Lên hàng" at bounding box center [831, 97] width 55 height 22
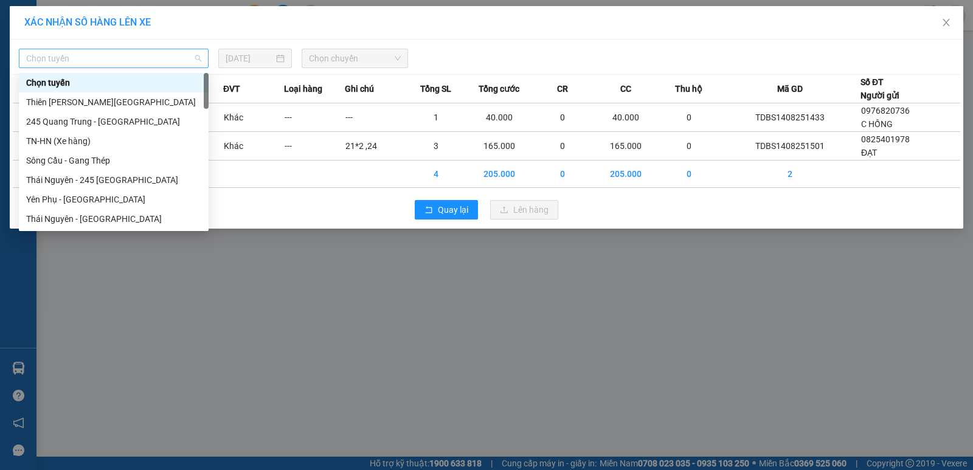
click at [143, 57] on span "Chọn tuyến" at bounding box center [113, 58] width 175 height 18
click at [117, 99] on div "Thiên [PERSON_NAME][GEOGRAPHIC_DATA]" at bounding box center [113, 101] width 175 height 13
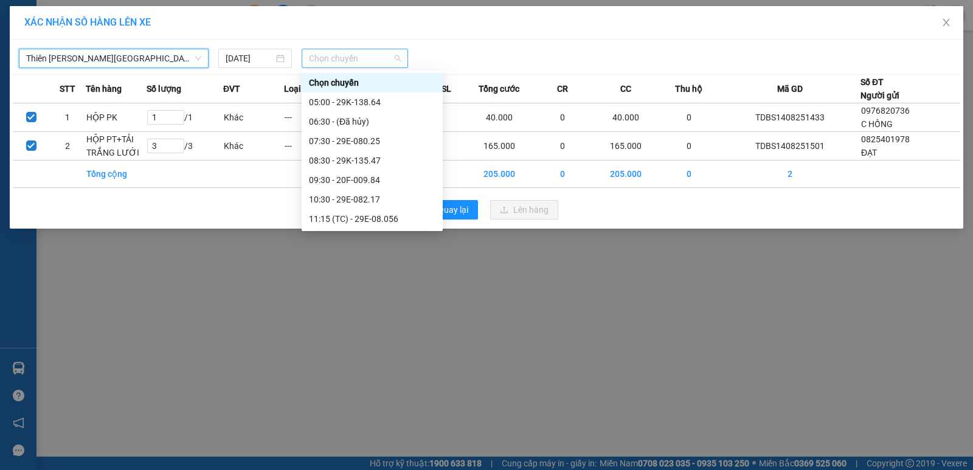
click at [361, 50] on span "Chọn chuyến" at bounding box center [355, 58] width 92 height 18
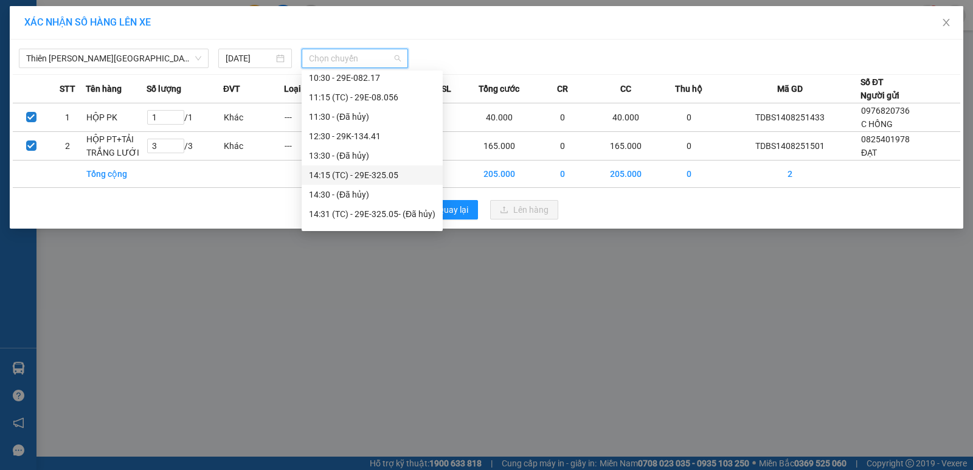
scroll to position [182, 0]
click at [370, 173] on div "15:30 - 29E-080.57" at bounding box center [372, 172] width 126 height 13
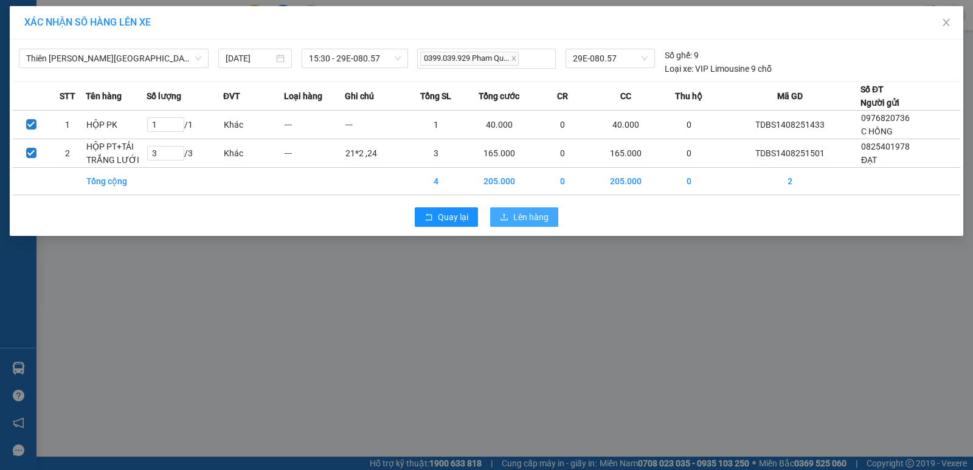
click at [528, 217] on span "Lên hàng" at bounding box center [530, 216] width 35 height 13
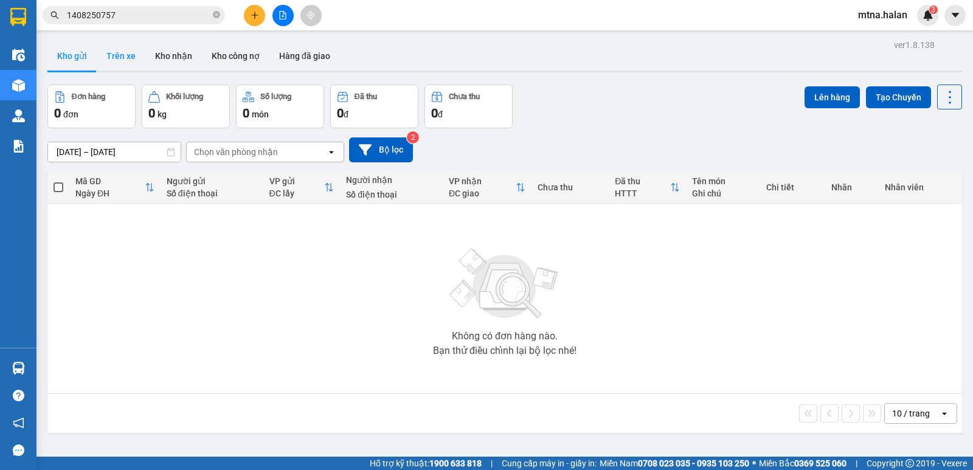
click at [120, 56] on button "Trên xe" at bounding box center [121, 55] width 49 height 29
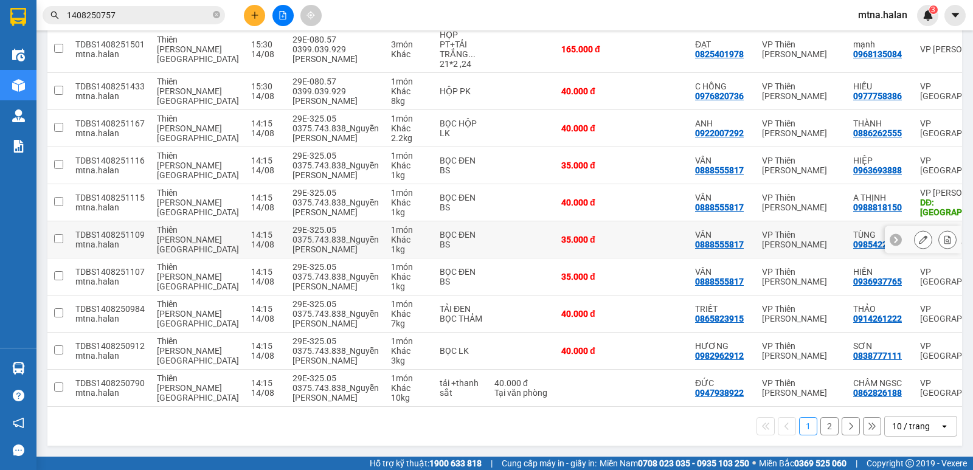
scroll to position [270, 0]
click at [823, 427] on button "2" at bounding box center [829, 426] width 18 height 18
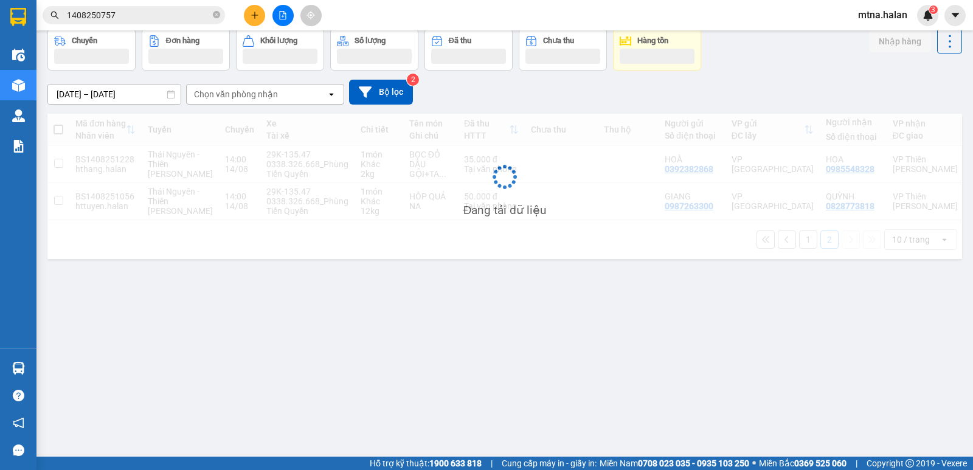
scroll to position [56, 0]
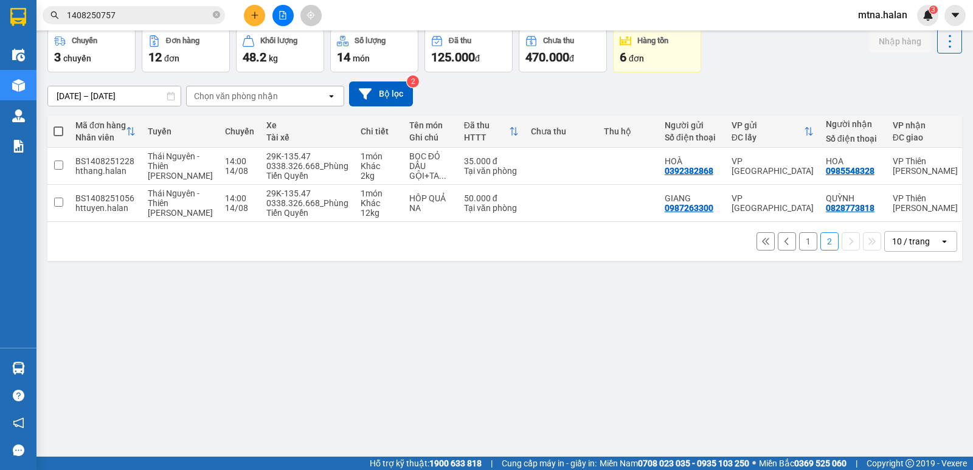
click at [799, 250] on button "1" at bounding box center [808, 241] width 18 height 18
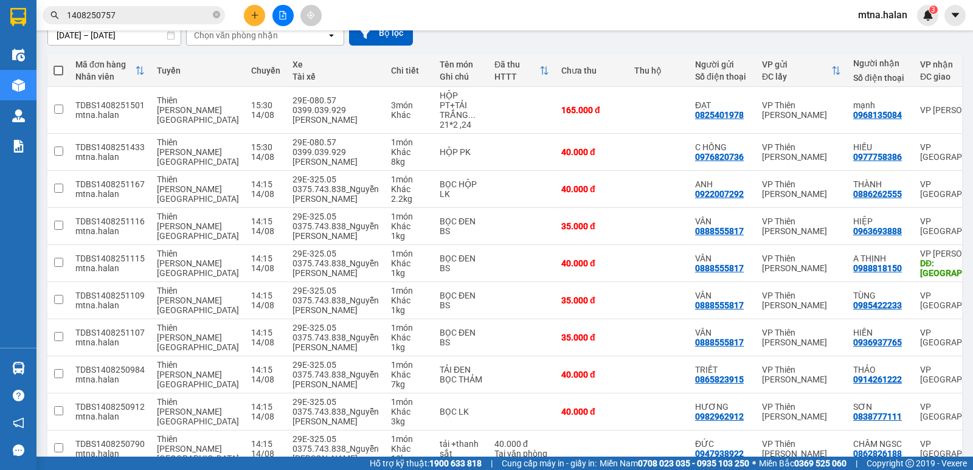
scroll to position [0, 0]
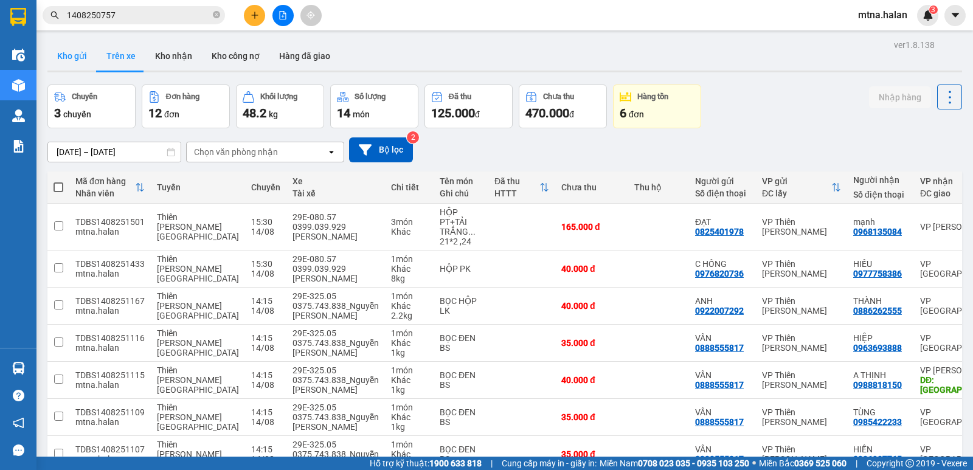
click at [74, 55] on button "Kho gửi" at bounding box center [71, 55] width 49 height 29
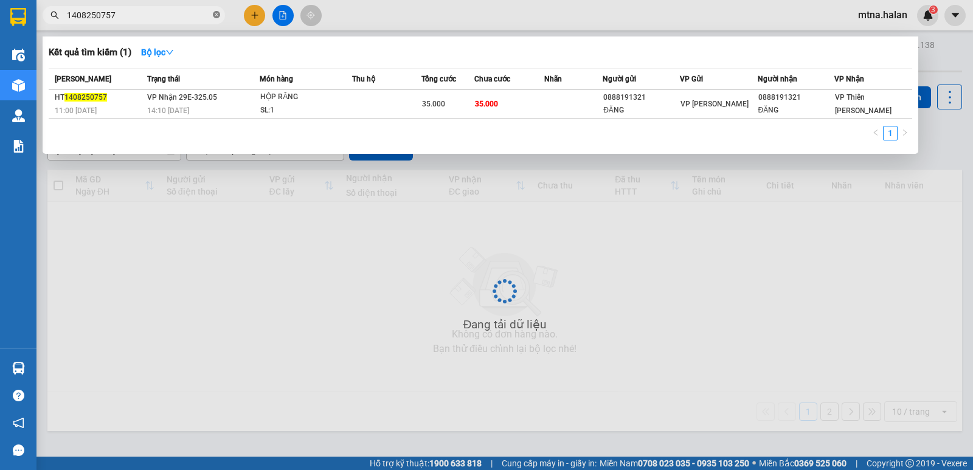
click at [215, 13] on icon "close-circle" at bounding box center [216, 14] width 7 height 7
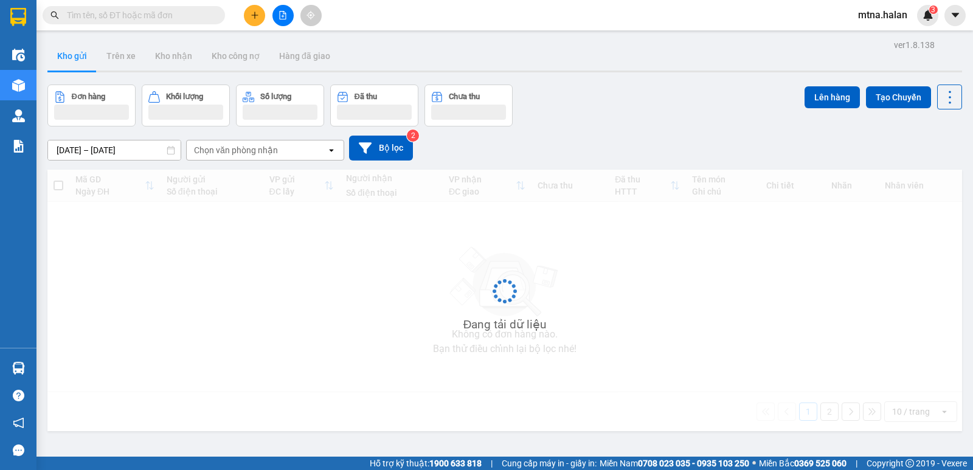
click at [212, 15] on span at bounding box center [134, 15] width 182 height 18
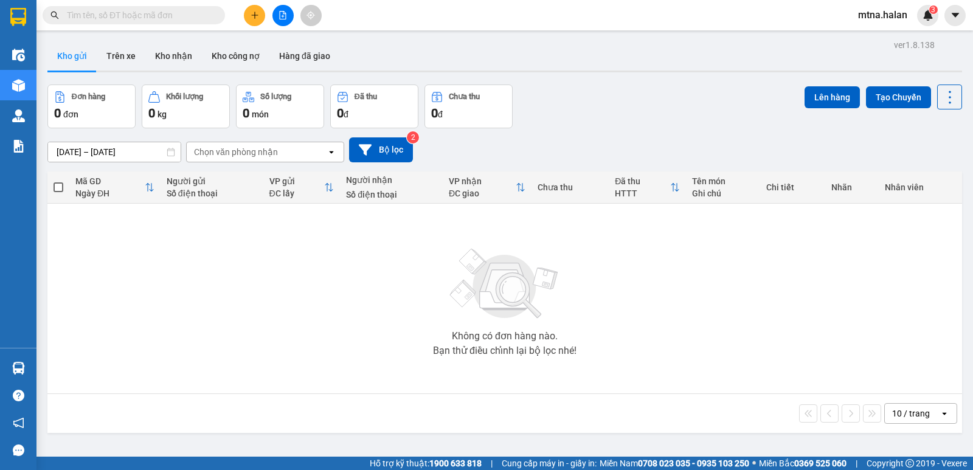
click at [174, 15] on input "text" at bounding box center [138, 15] width 143 height 13
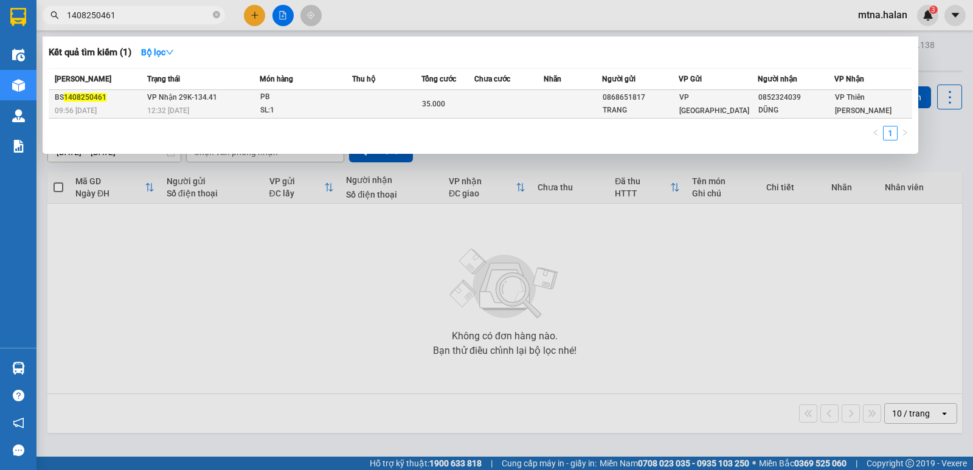
type input "1408250461"
click at [524, 105] on td at bounding box center [508, 104] width 69 height 29
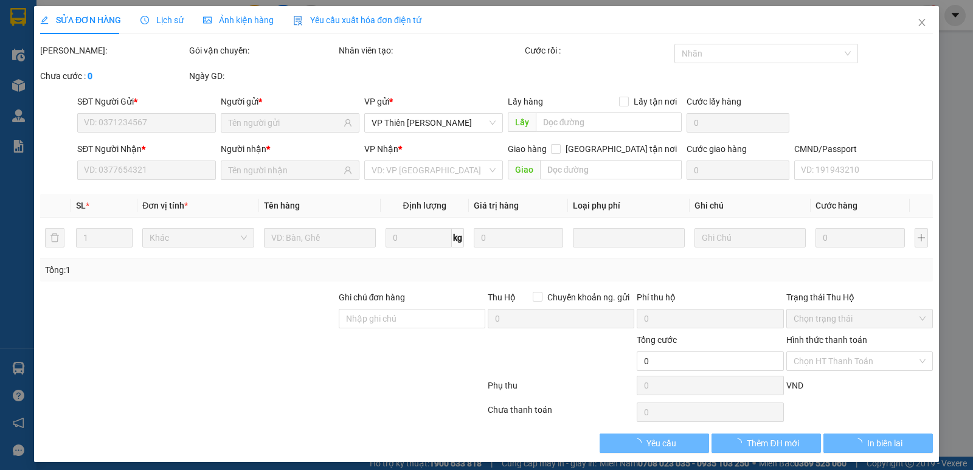
type input "0868651817"
type input "TRANG"
type input "0852324039"
type input "DŨNG"
type input "35.000"
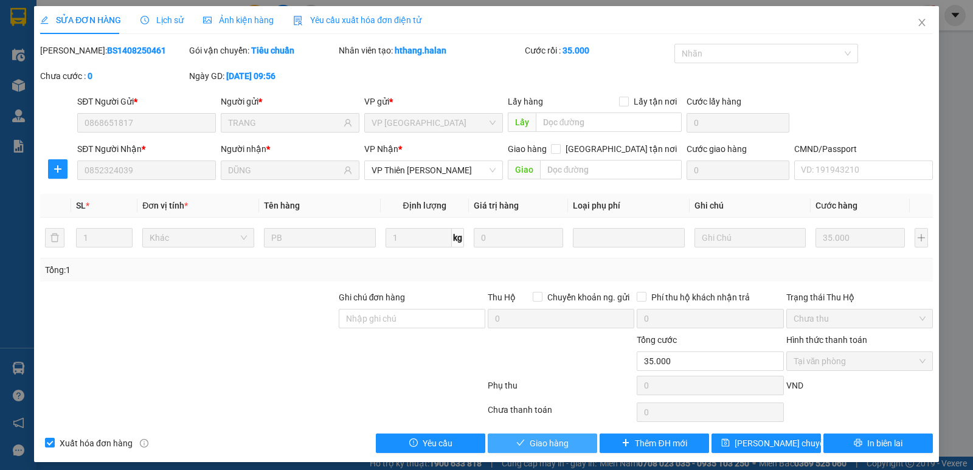
click at [543, 444] on span "Giao hàng" at bounding box center [548, 442] width 39 height 13
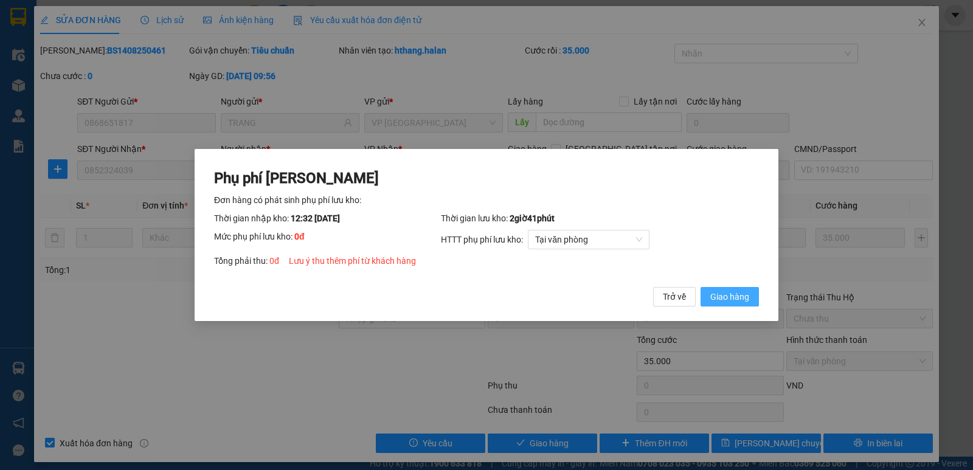
click at [728, 301] on span "Giao hàng" at bounding box center [729, 296] width 39 height 13
